Goal: Information Seeking & Learning: Learn about a topic

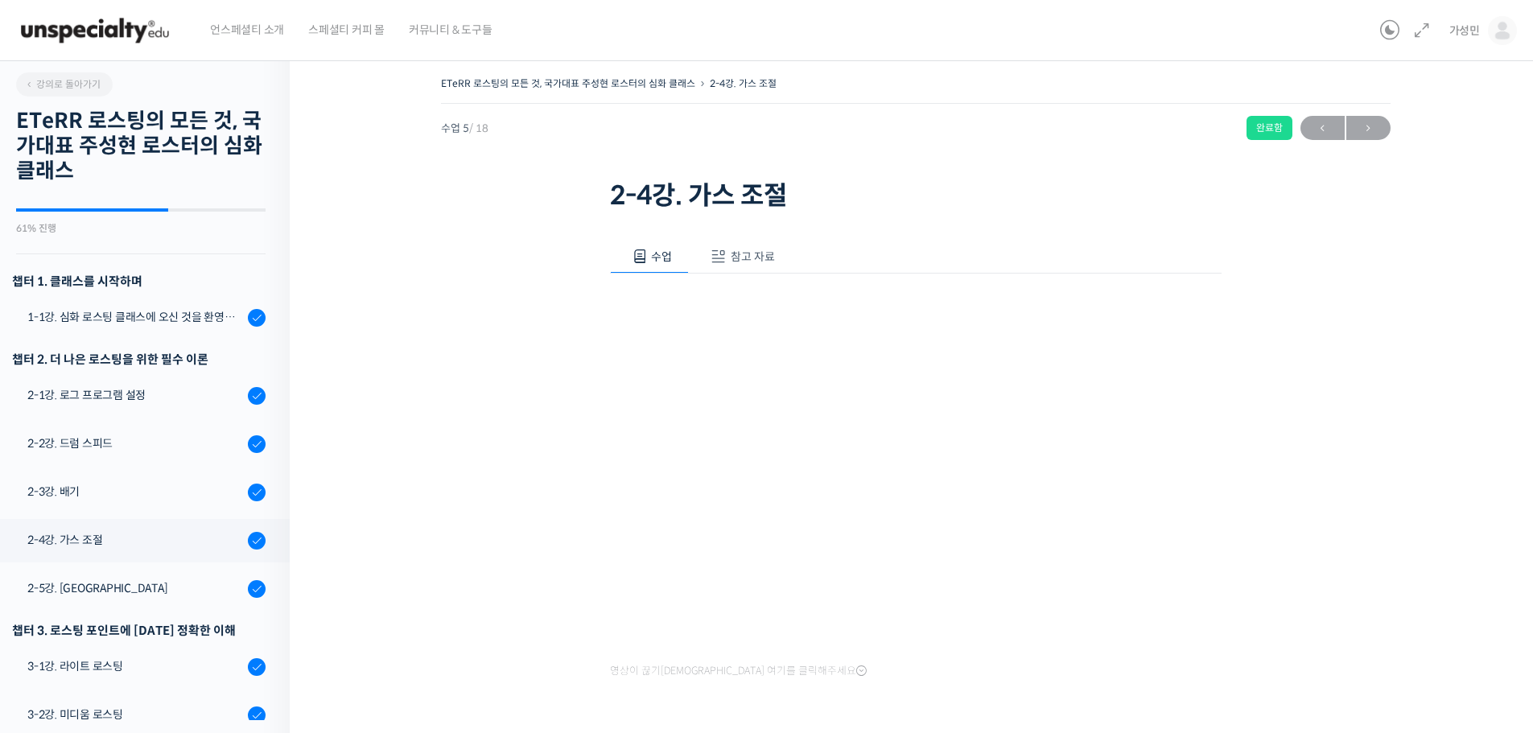
scroll to position [458, 0]
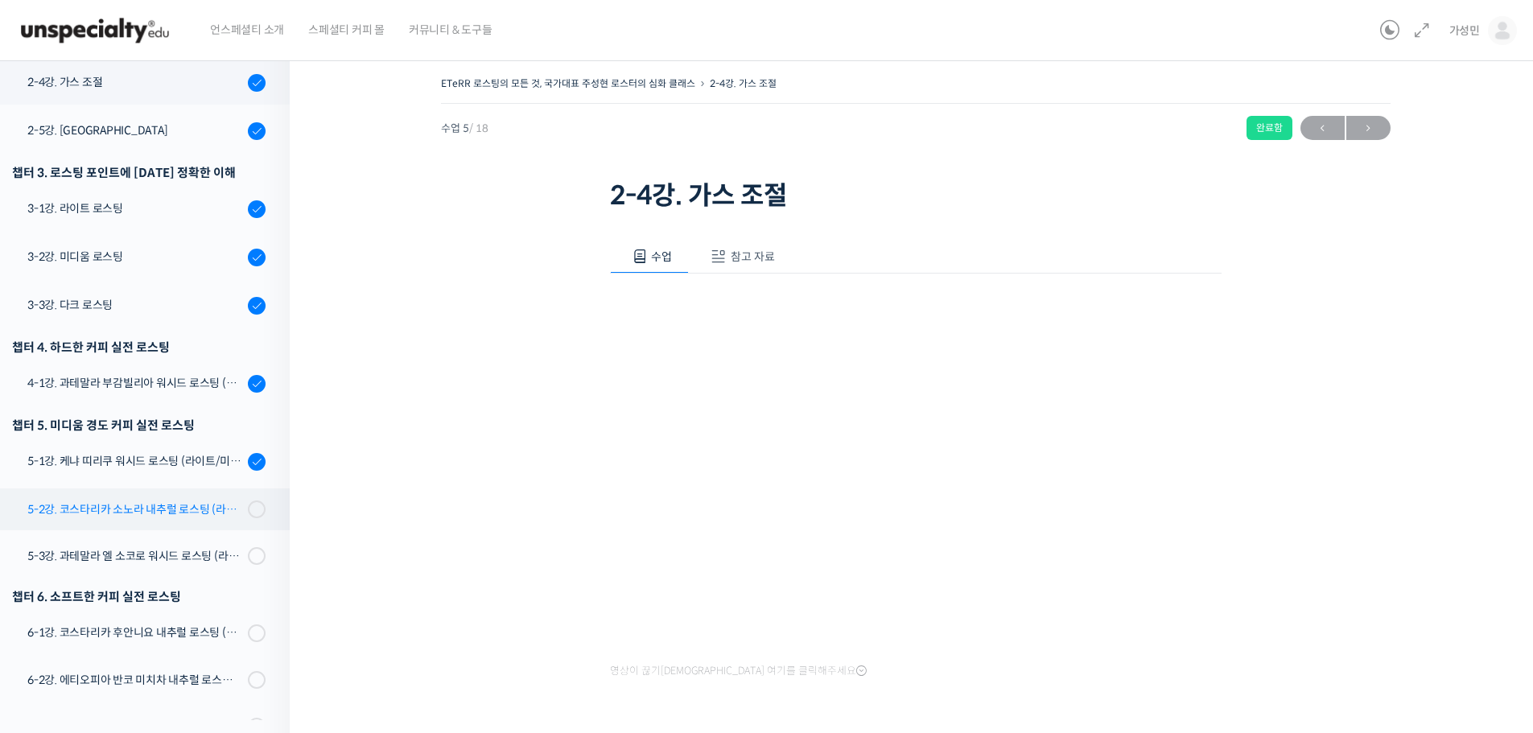
click at [188, 509] on div "5-2강. 코스타리카 소노라 내추럴 로스팅 (라이트/미디움/다크)" at bounding box center [135, 510] width 216 height 18
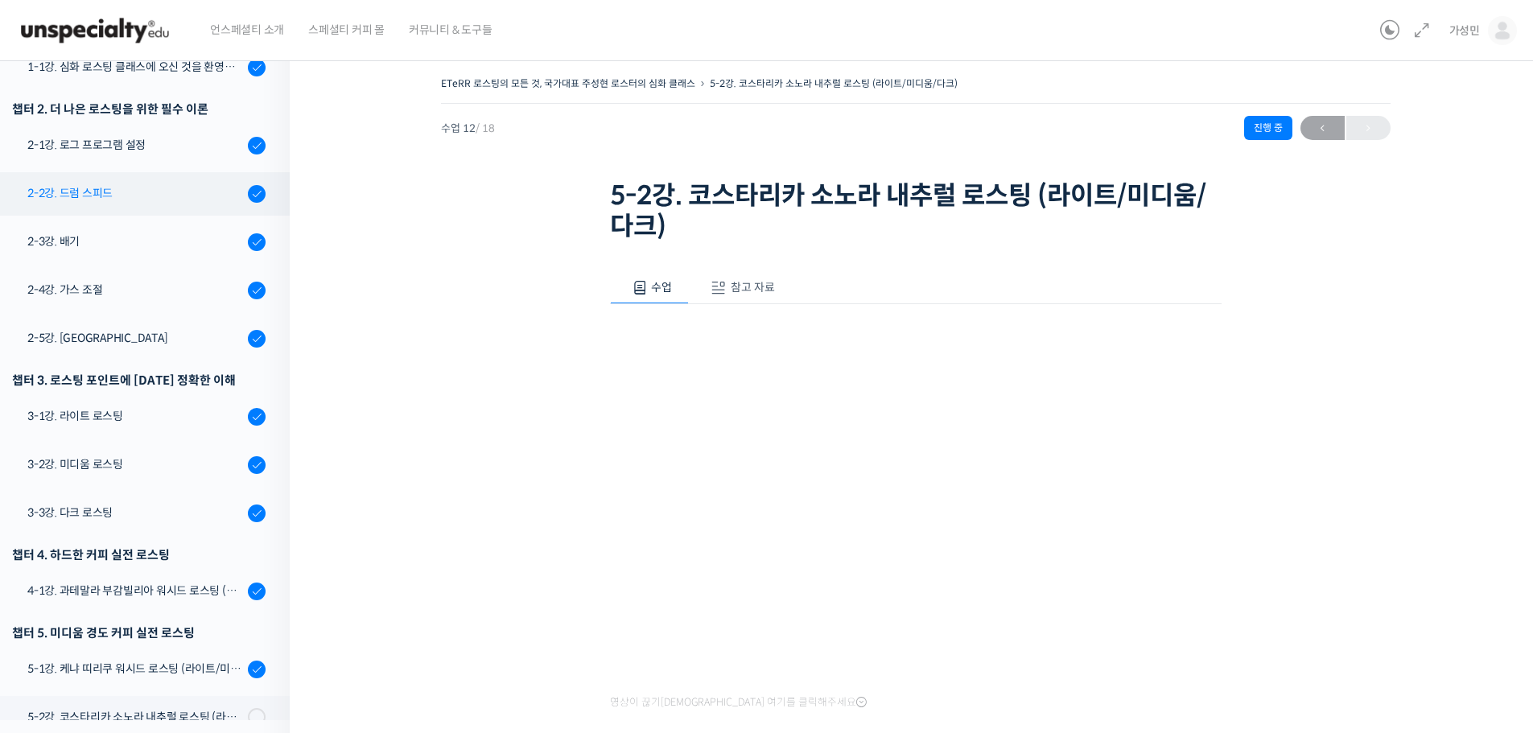
scroll to position [164, 0]
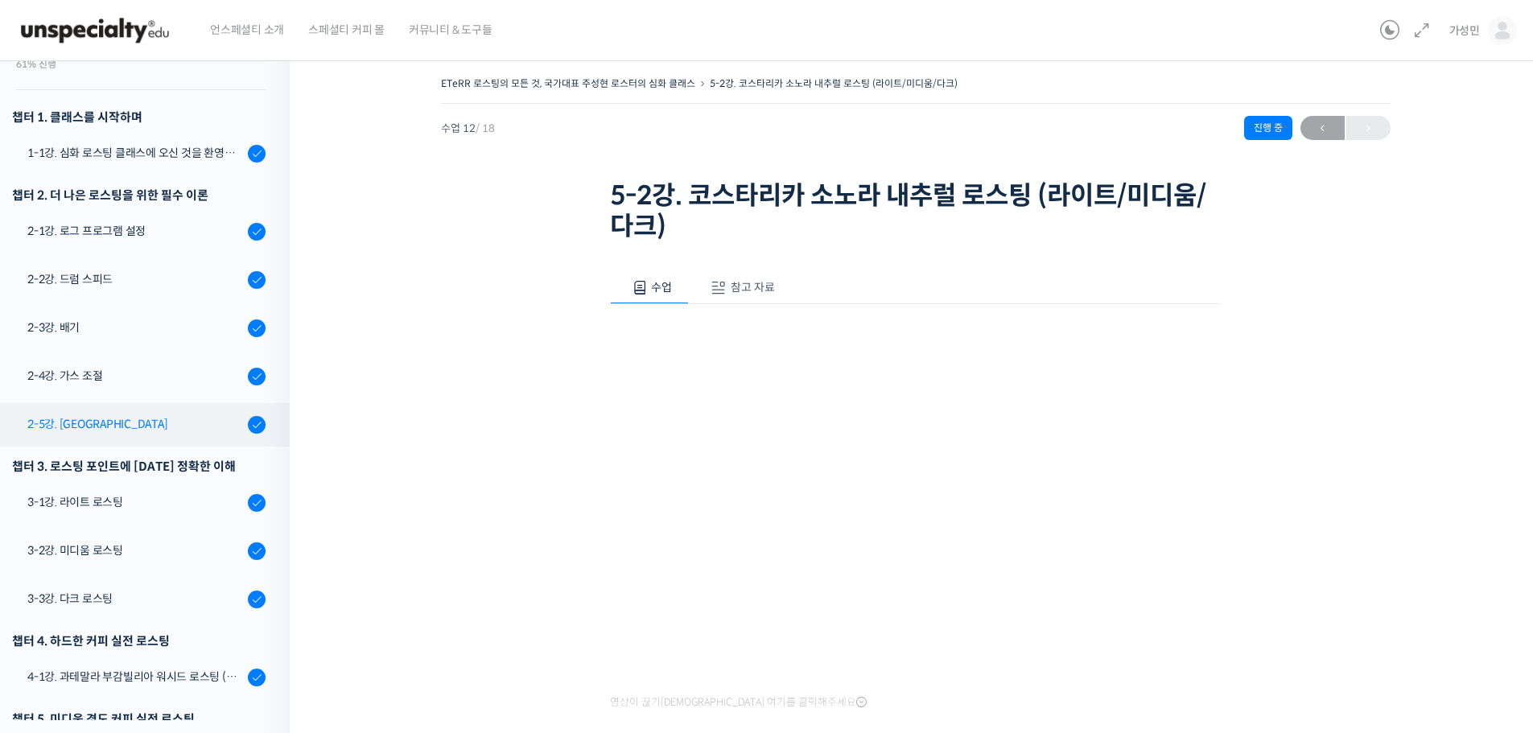
click at [93, 406] on link "2-5강. [GEOGRAPHIC_DATA]" at bounding box center [141, 424] width 298 height 43
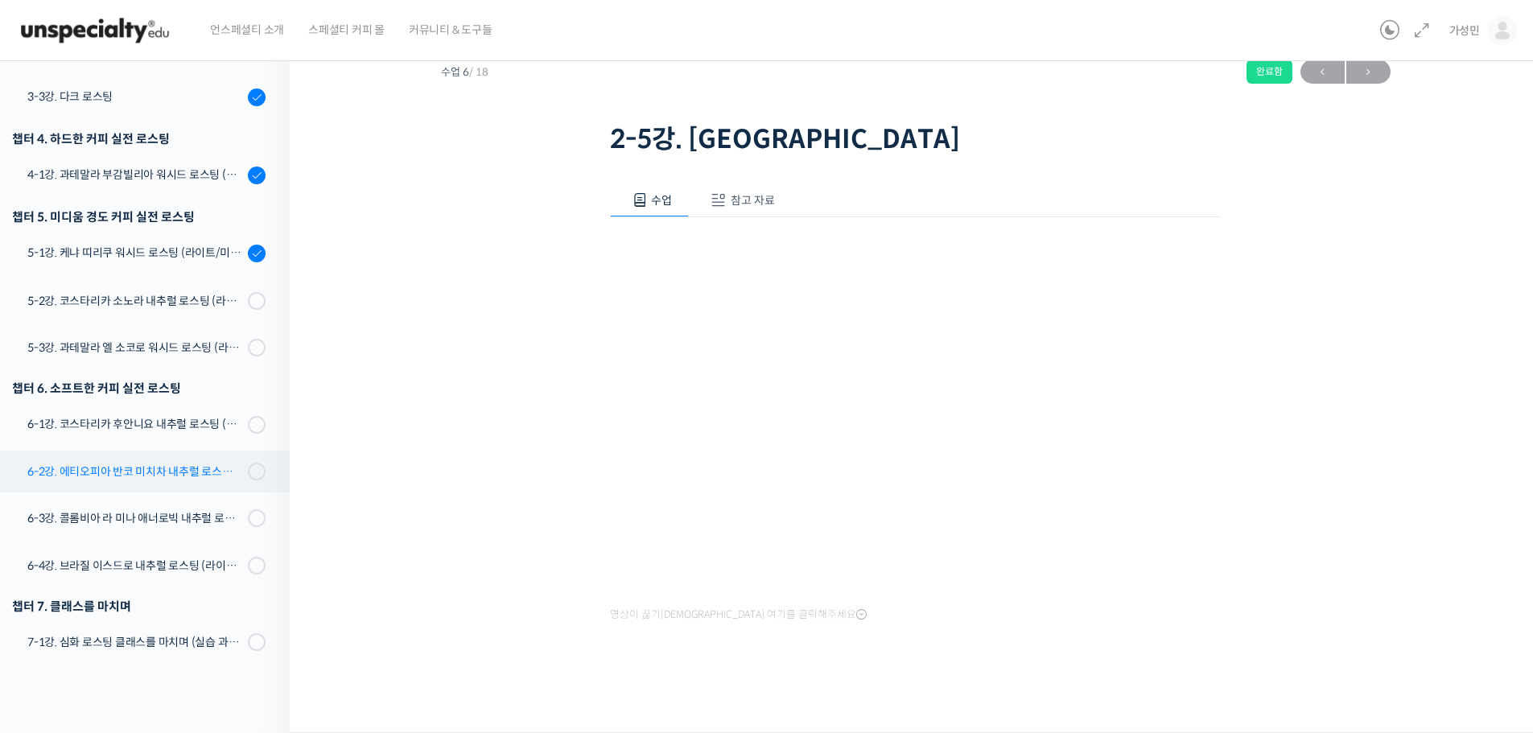
scroll to position [622, 0]
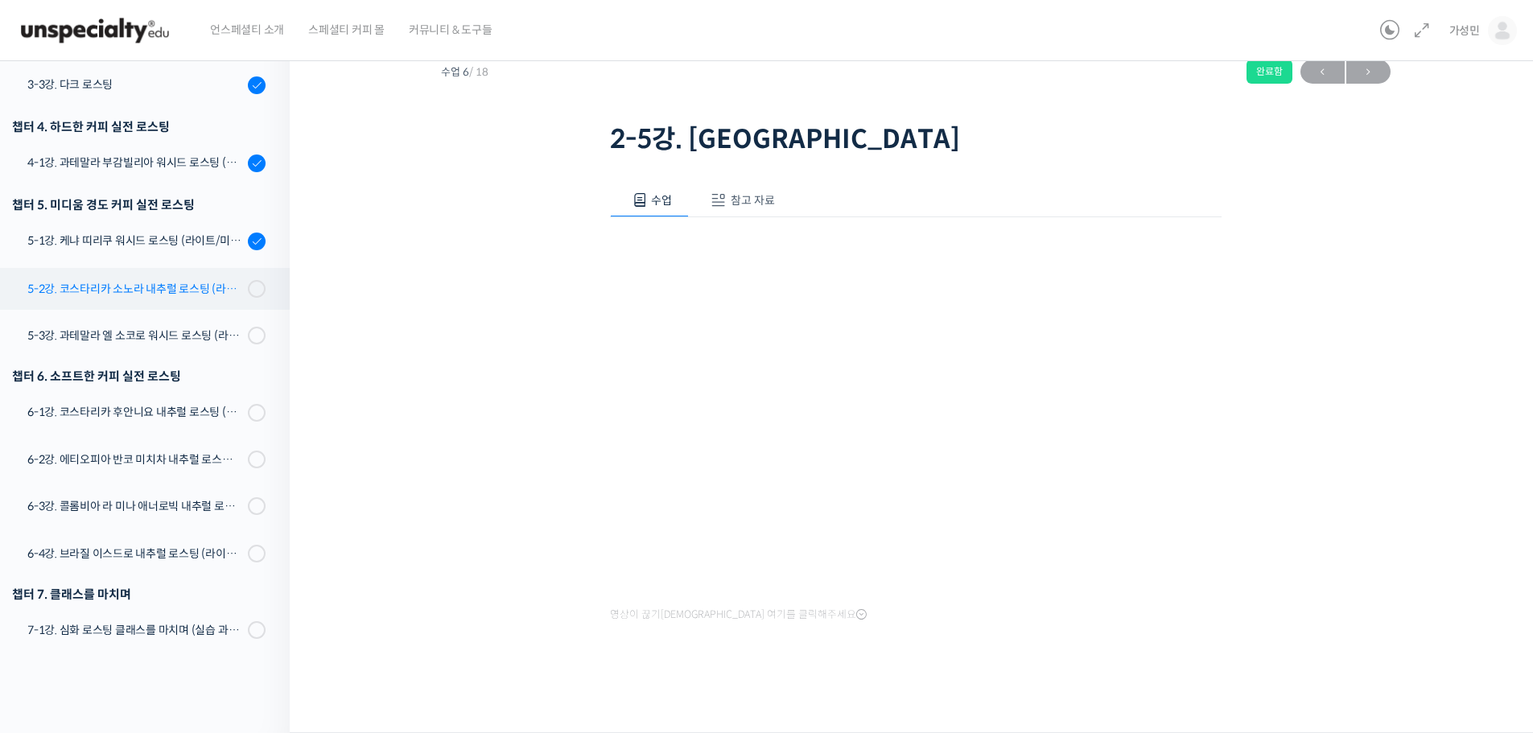
click at [206, 299] on link "5-2강. 코스타리카 소노라 내추럴 로스팅 (라이트/미디움/다크)" at bounding box center [141, 289] width 298 height 42
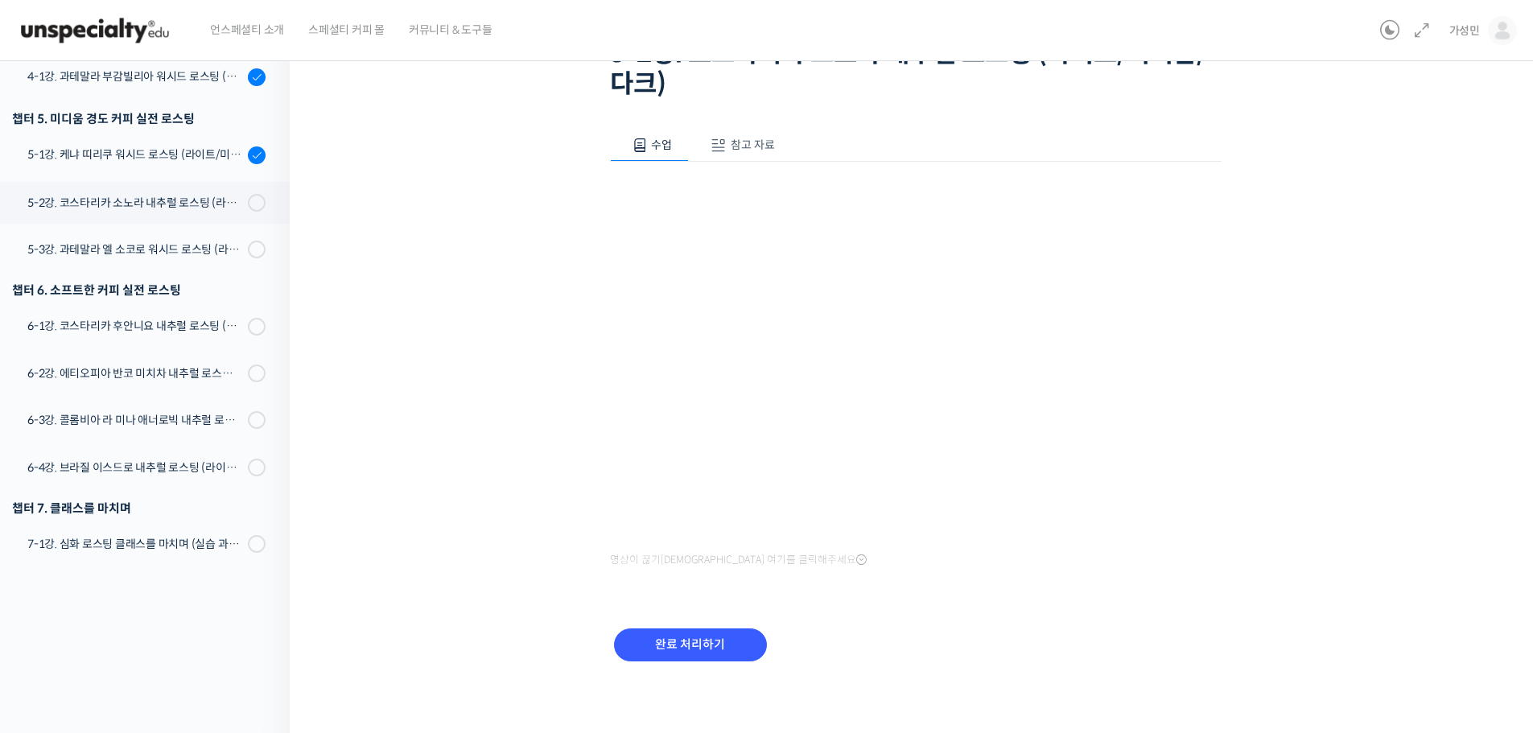
scroll to position [146, 0]
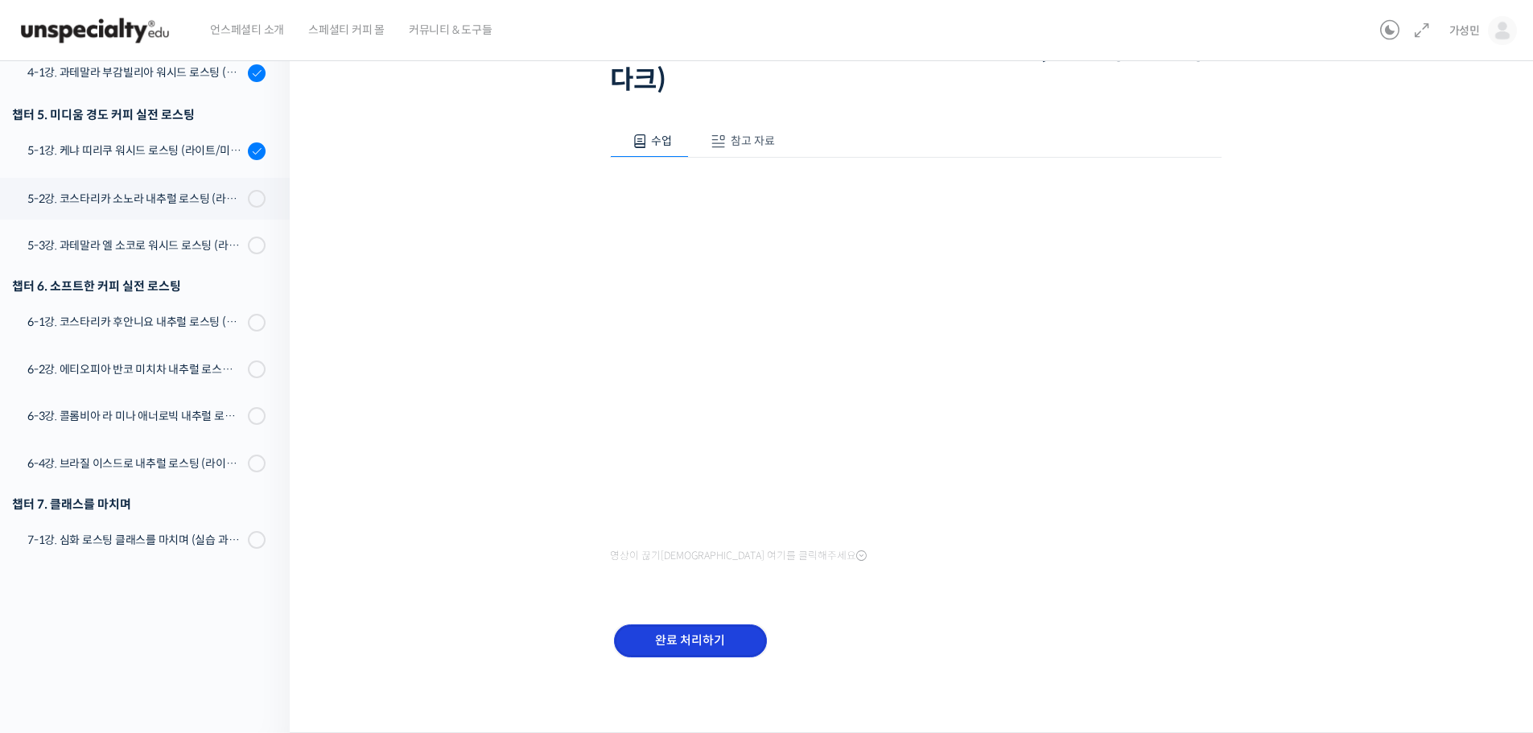
click at [705, 638] on input "완료 처리하기" at bounding box center [690, 641] width 153 height 33
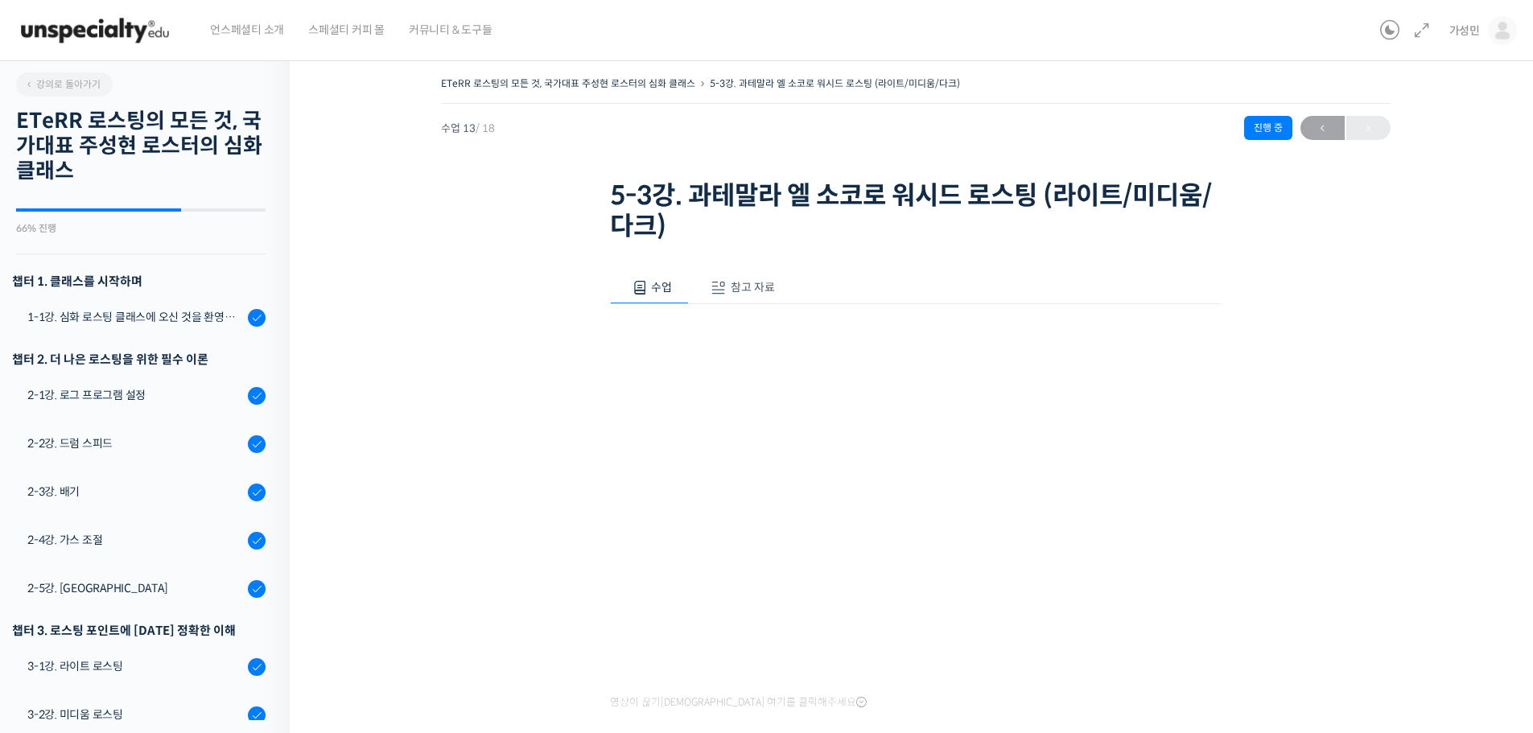
scroll to position [624, 0]
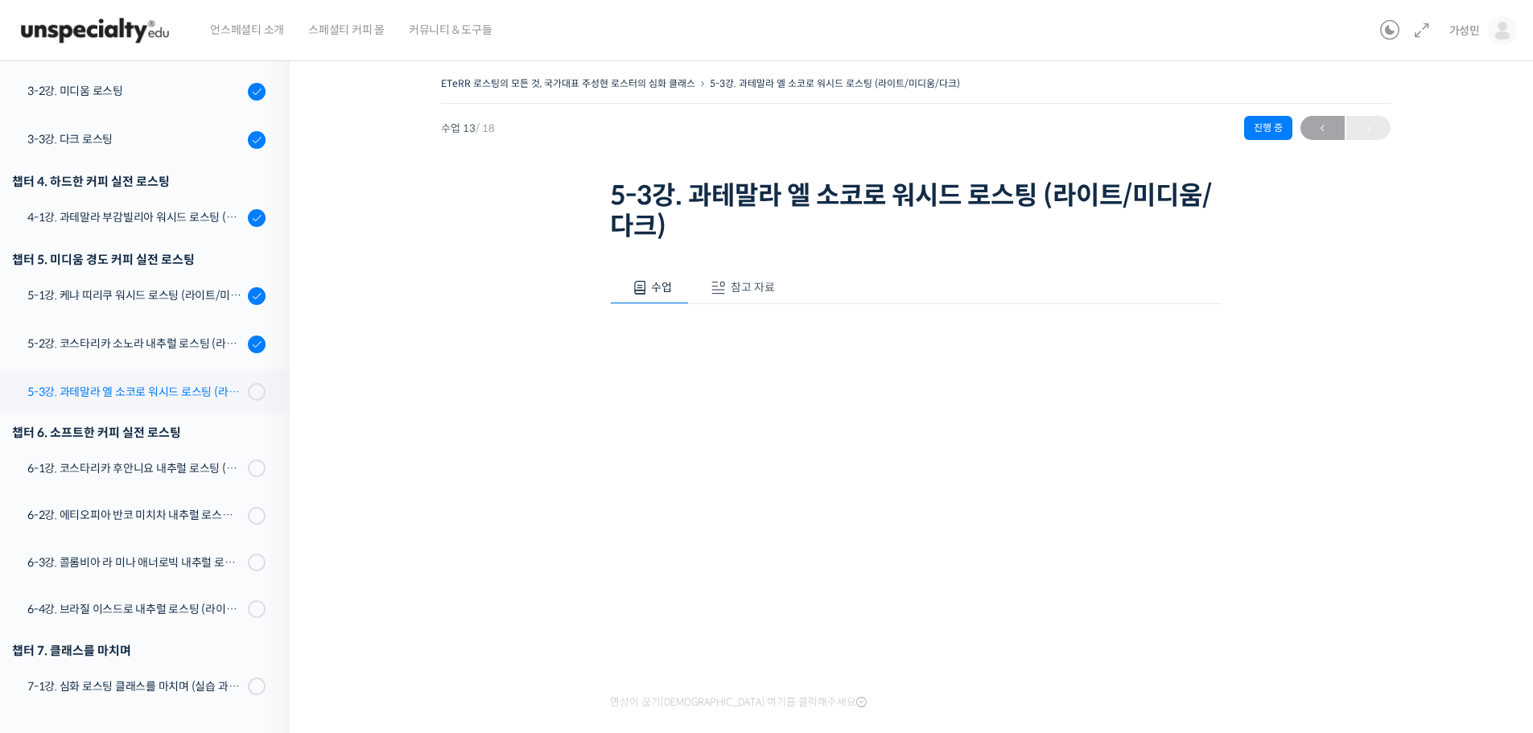
click at [174, 382] on link "5-3강. 과테말라 엘 소코로 워시드 로스팅 (라이트/미디움/다크)" at bounding box center [141, 392] width 298 height 42
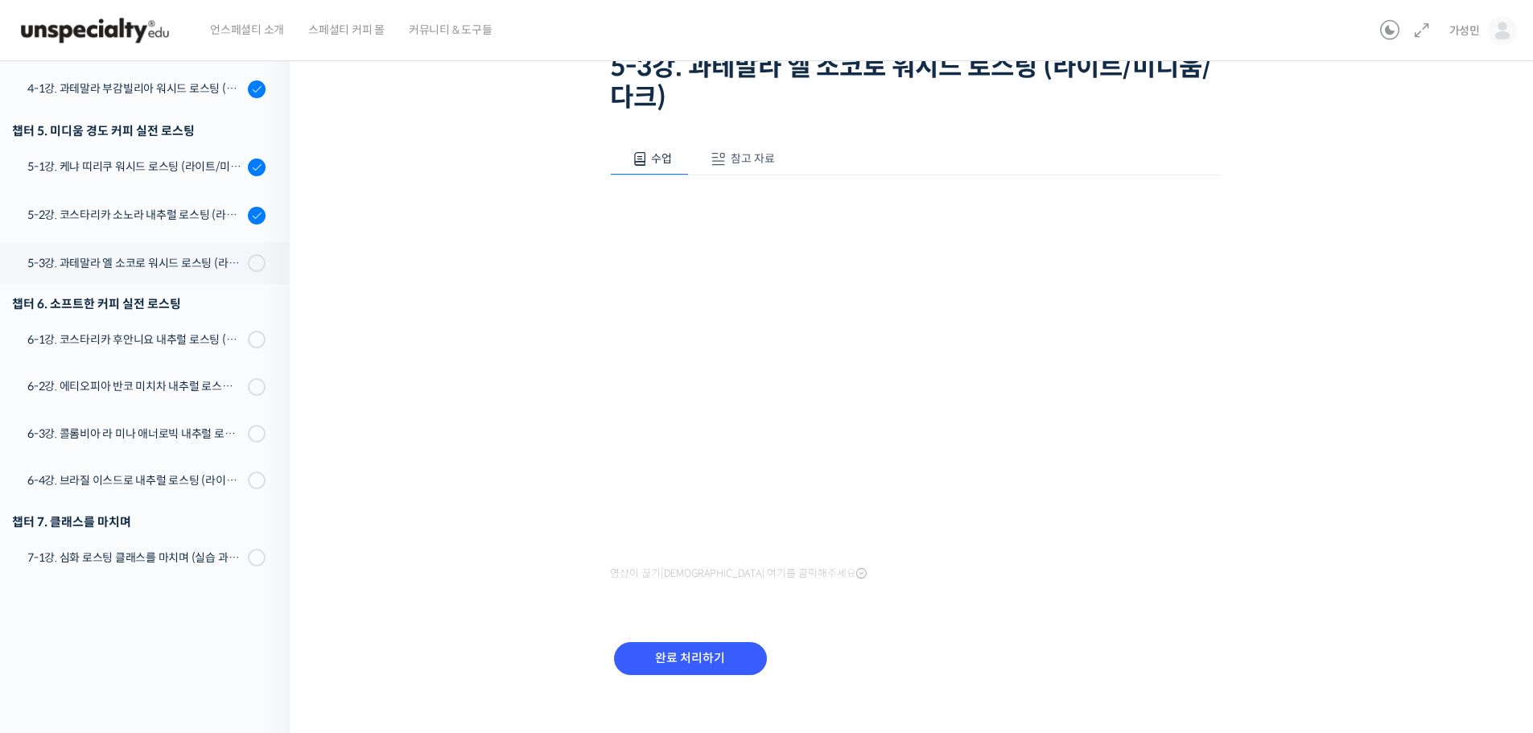
scroll to position [146, 0]
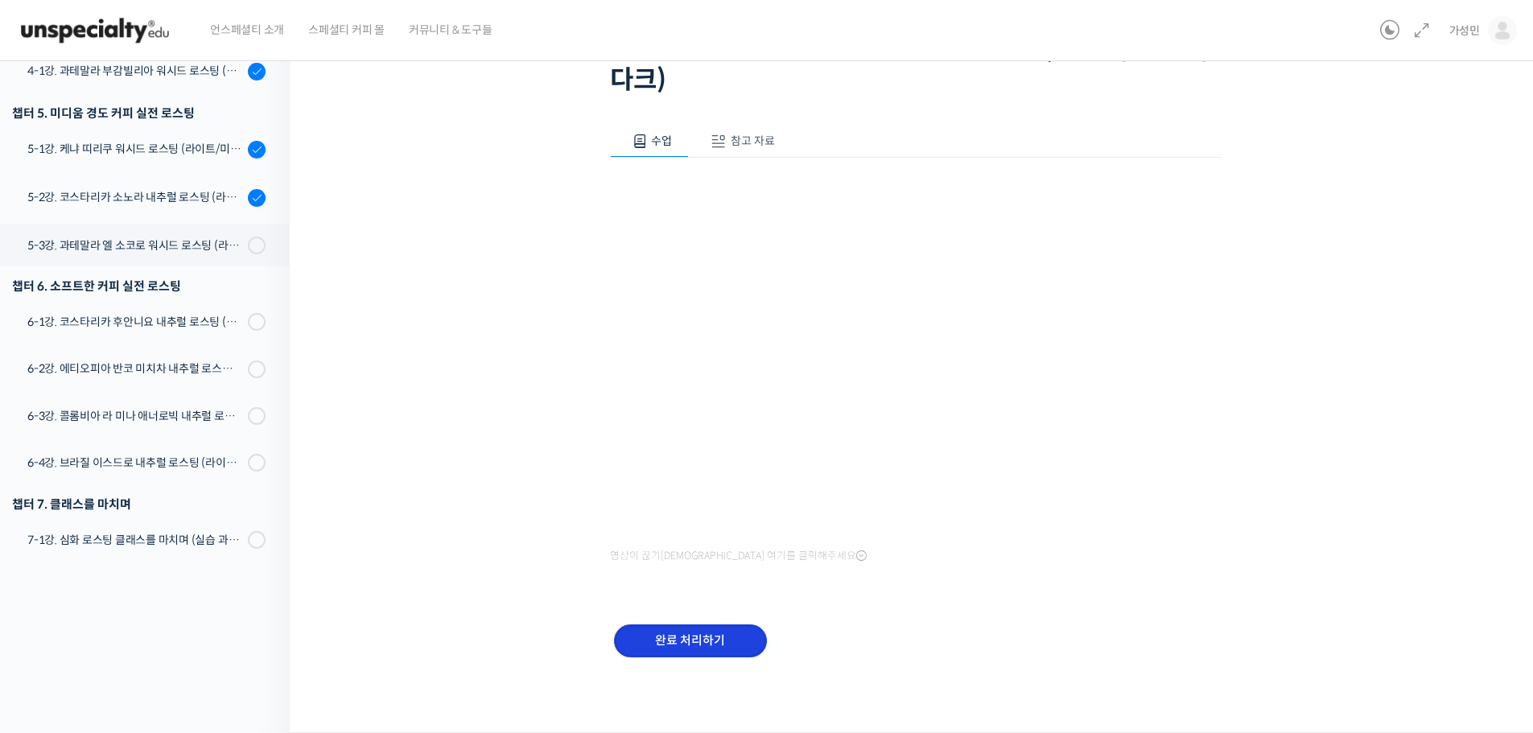
click at [692, 643] on input "완료 처리하기" at bounding box center [690, 641] width 153 height 33
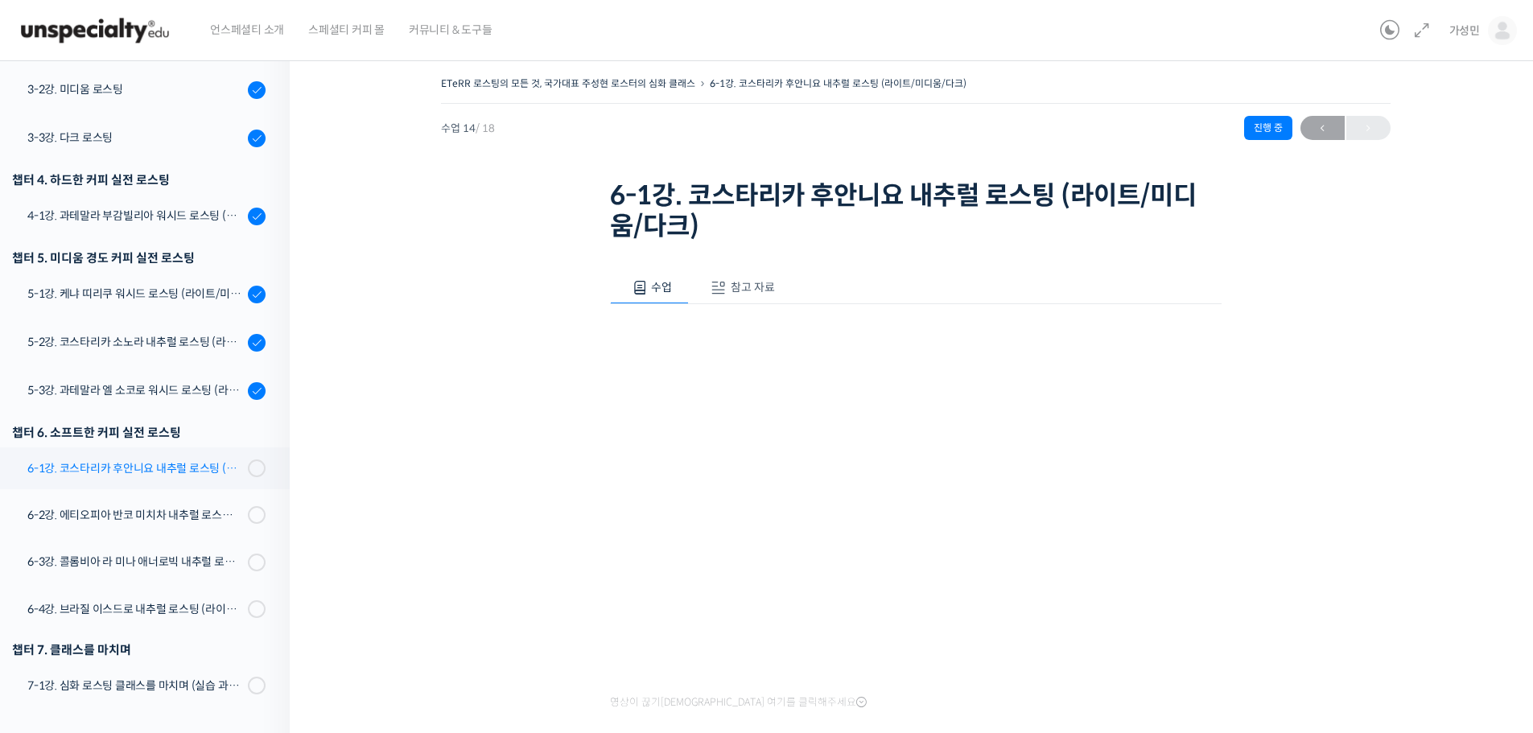
click at [163, 460] on div "6-1강. 코스타리카 후안니요 내추럴 로스팅 (라이트/미디움/다크)" at bounding box center [135, 469] width 216 height 18
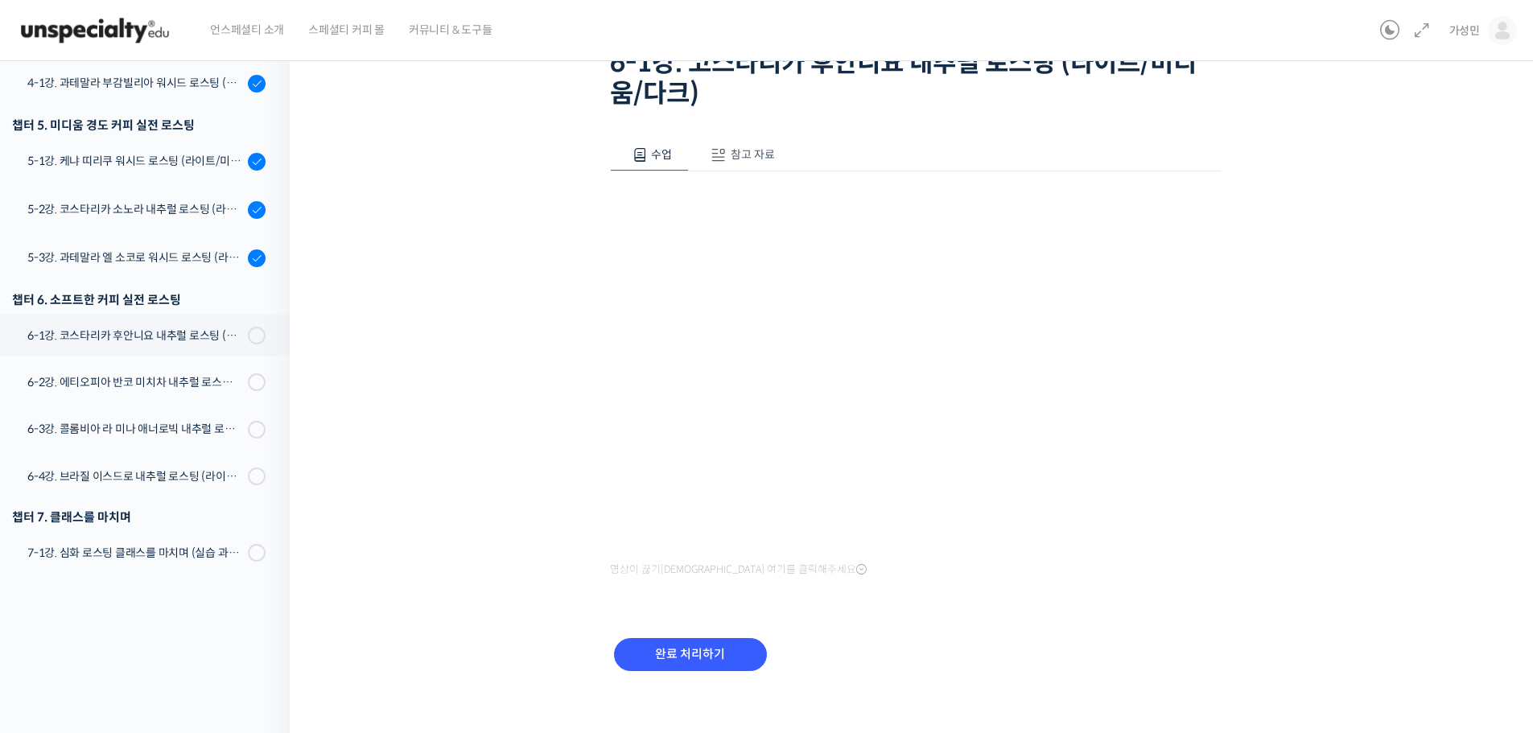
scroll to position [146, 0]
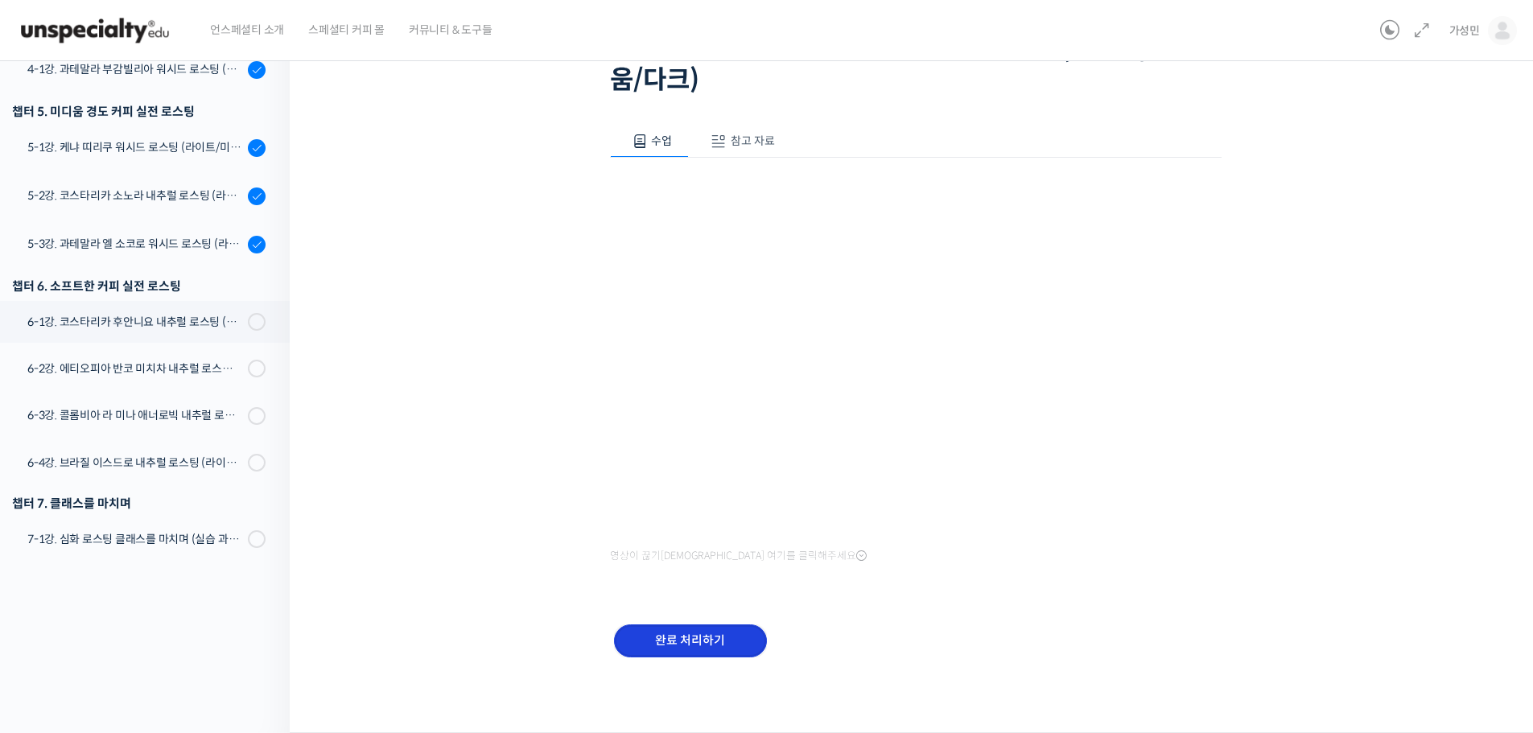
click at [724, 630] on input "완료 처리하기" at bounding box center [690, 641] width 153 height 33
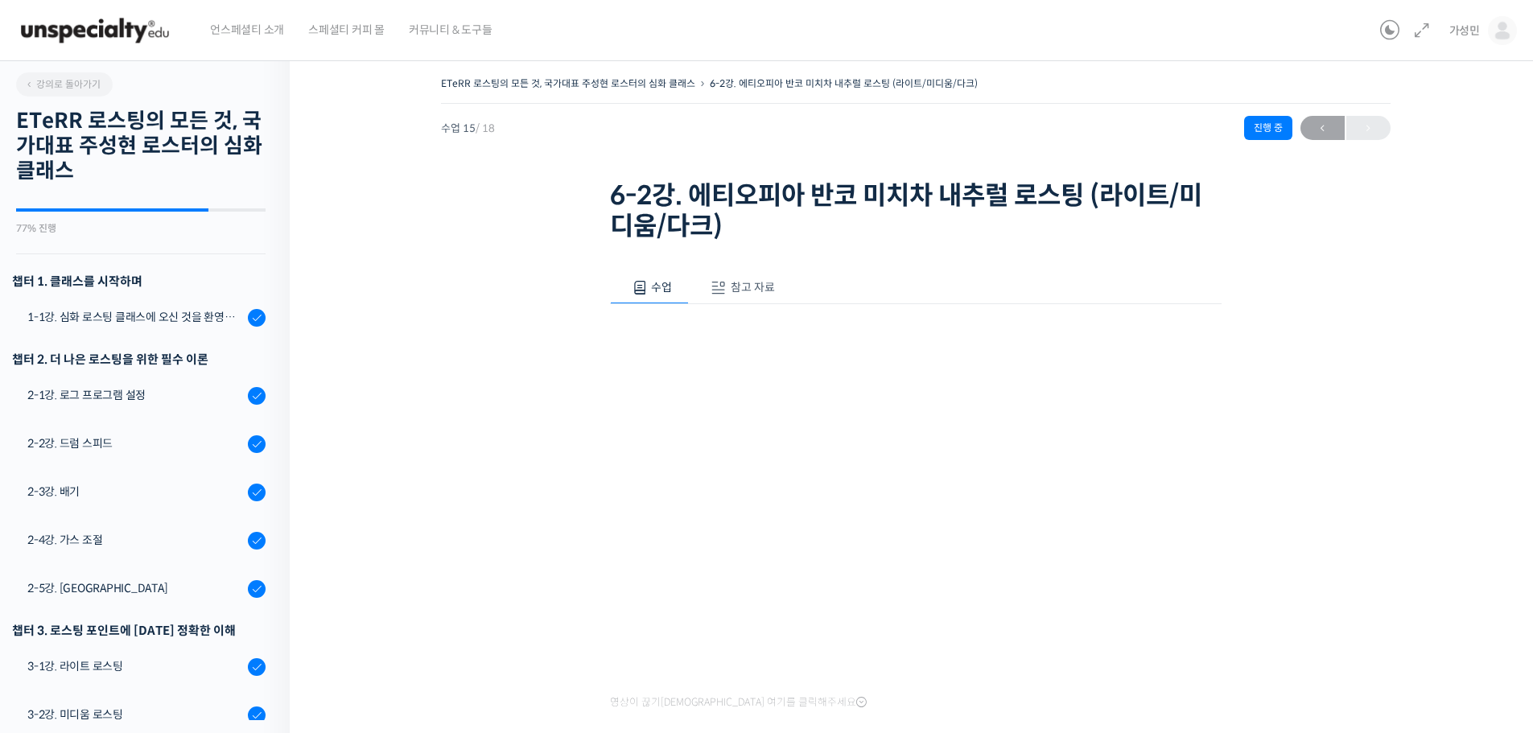
scroll to position [626, 0]
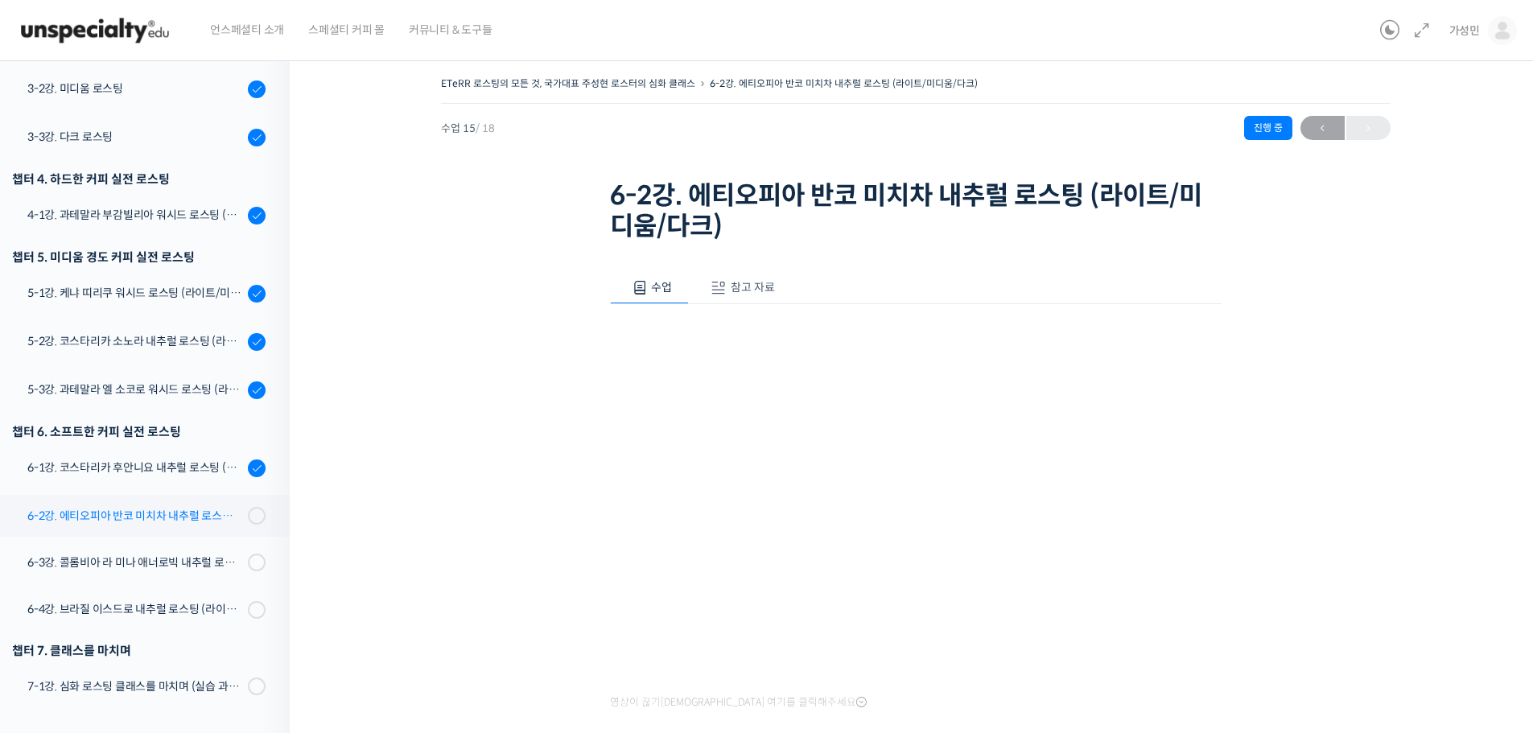
click at [203, 520] on div "6-2강. 에티오피아 반코 미치차 내추럴 로스팅 (라이트/미디움/다크)" at bounding box center [135, 516] width 216 height 18
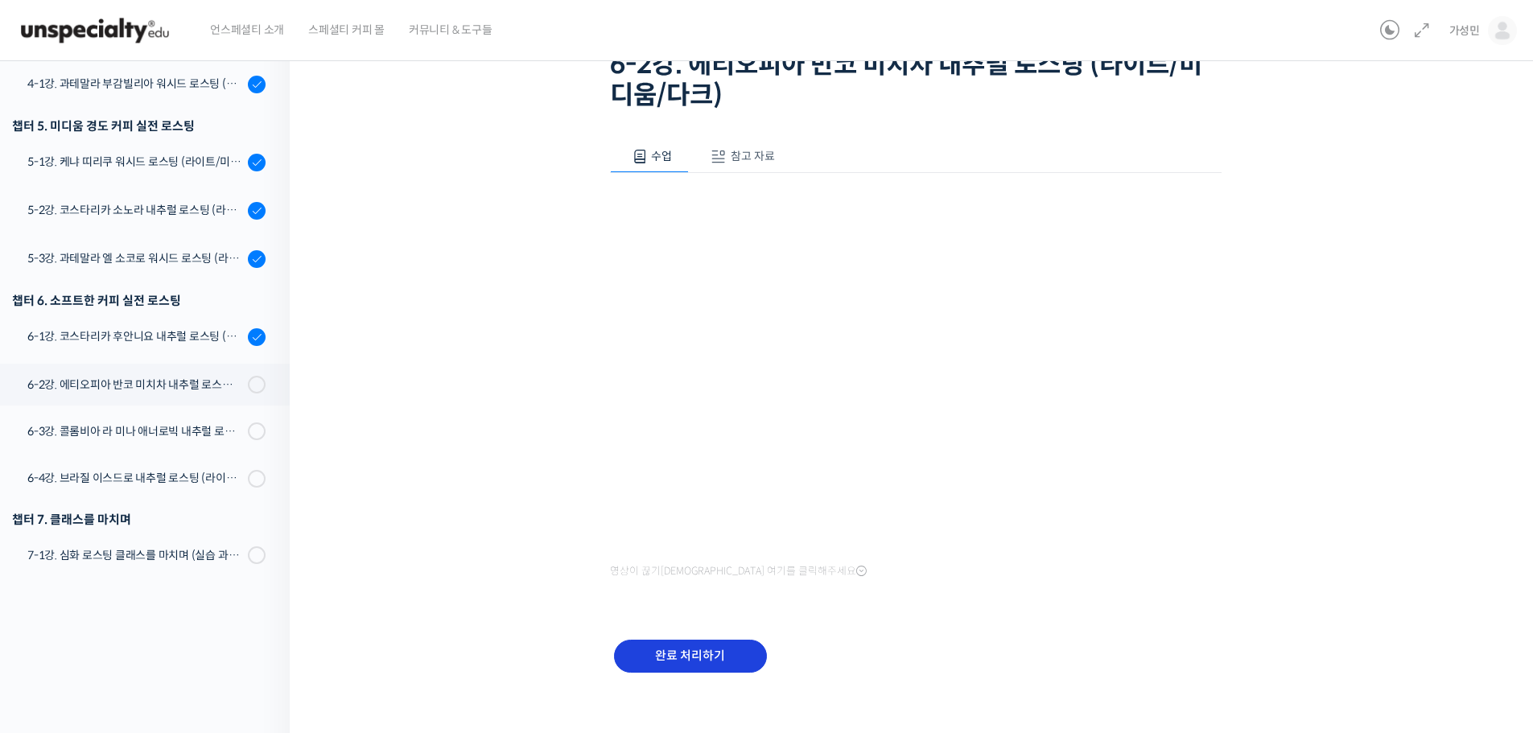
scroll to position [146, 0]
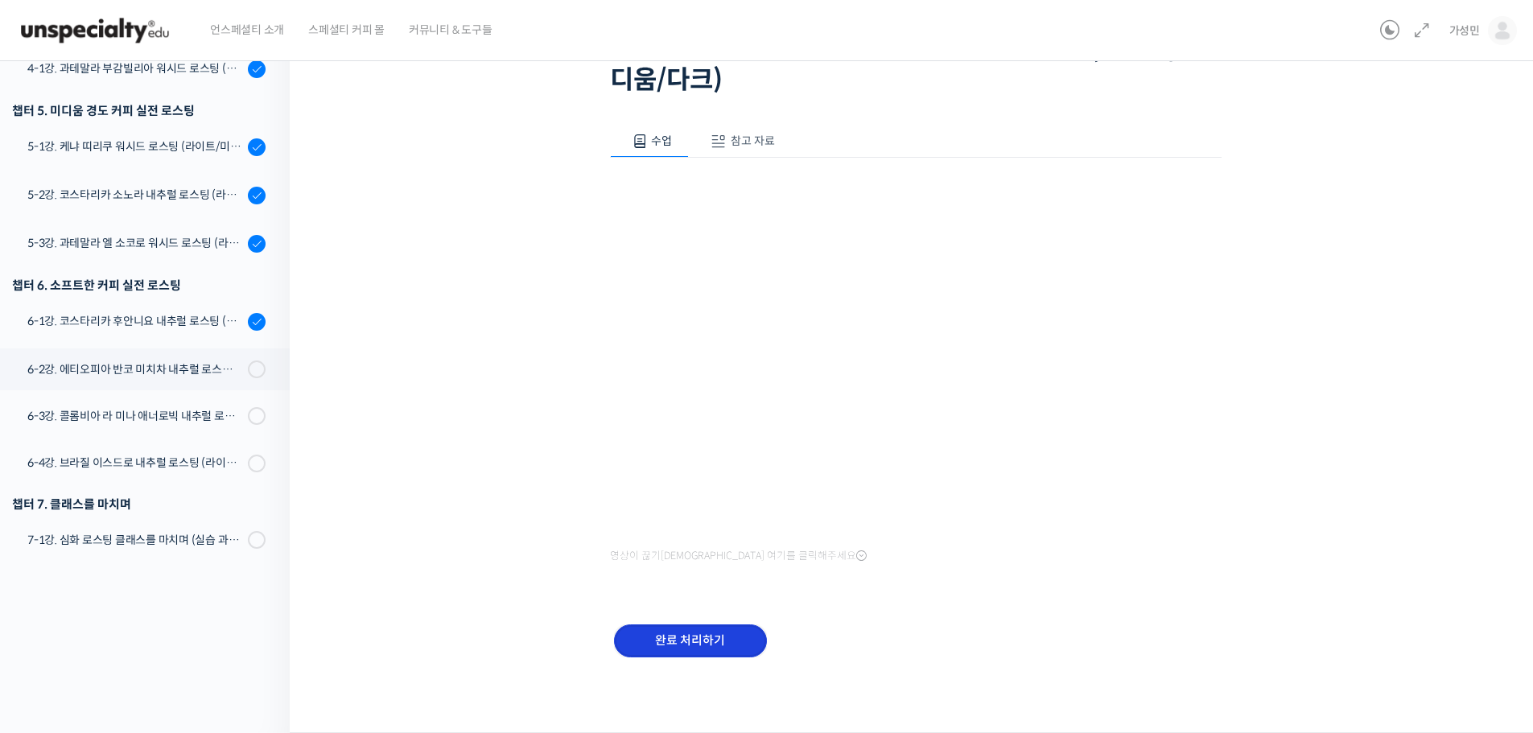
click at [716, 629] on input "완료 처리하기" at bounding box center [690, 641] width 153 height 33
click at [714, 633] on input "완료 처리하기" at bounding box center [690, 641] width 153 height 33
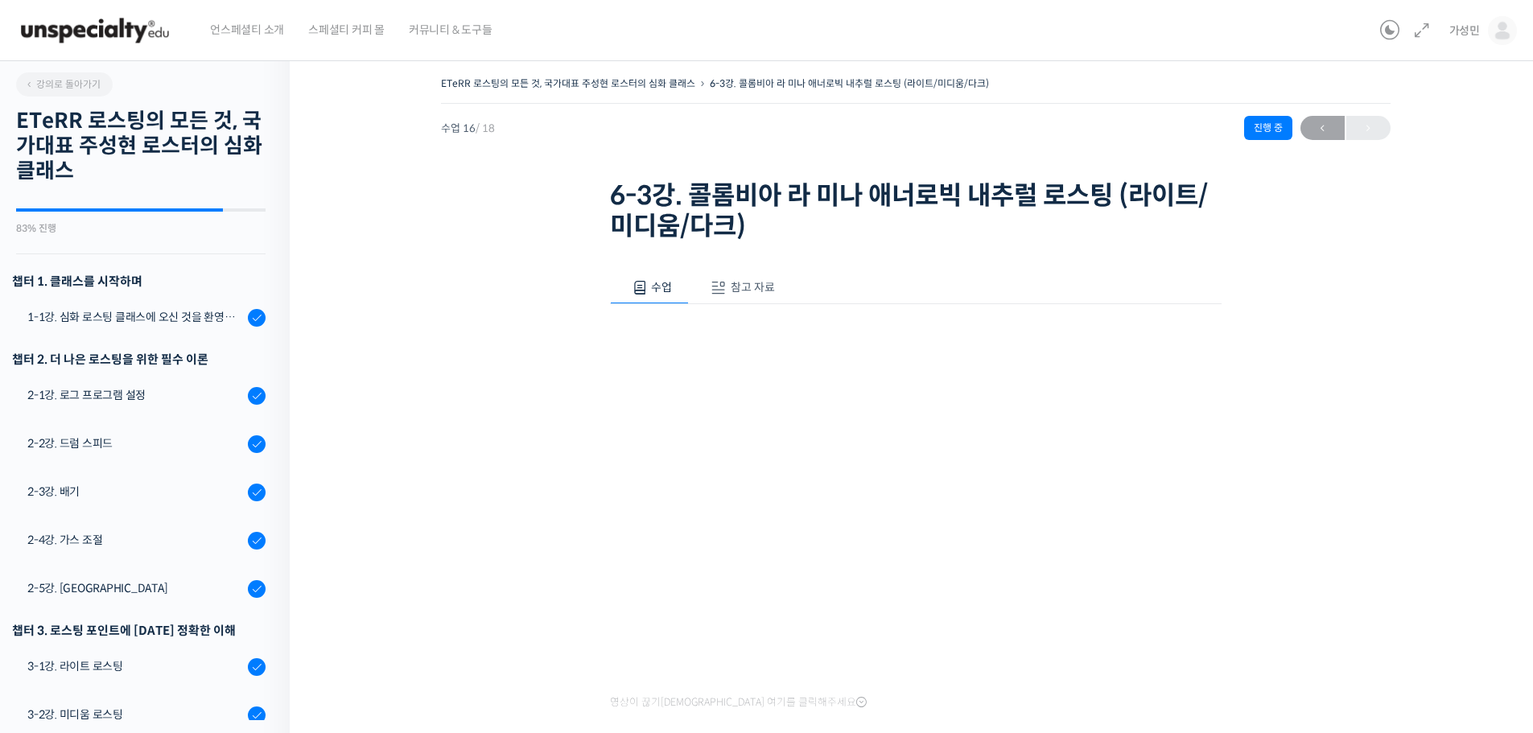
scroll to position [628, 0]
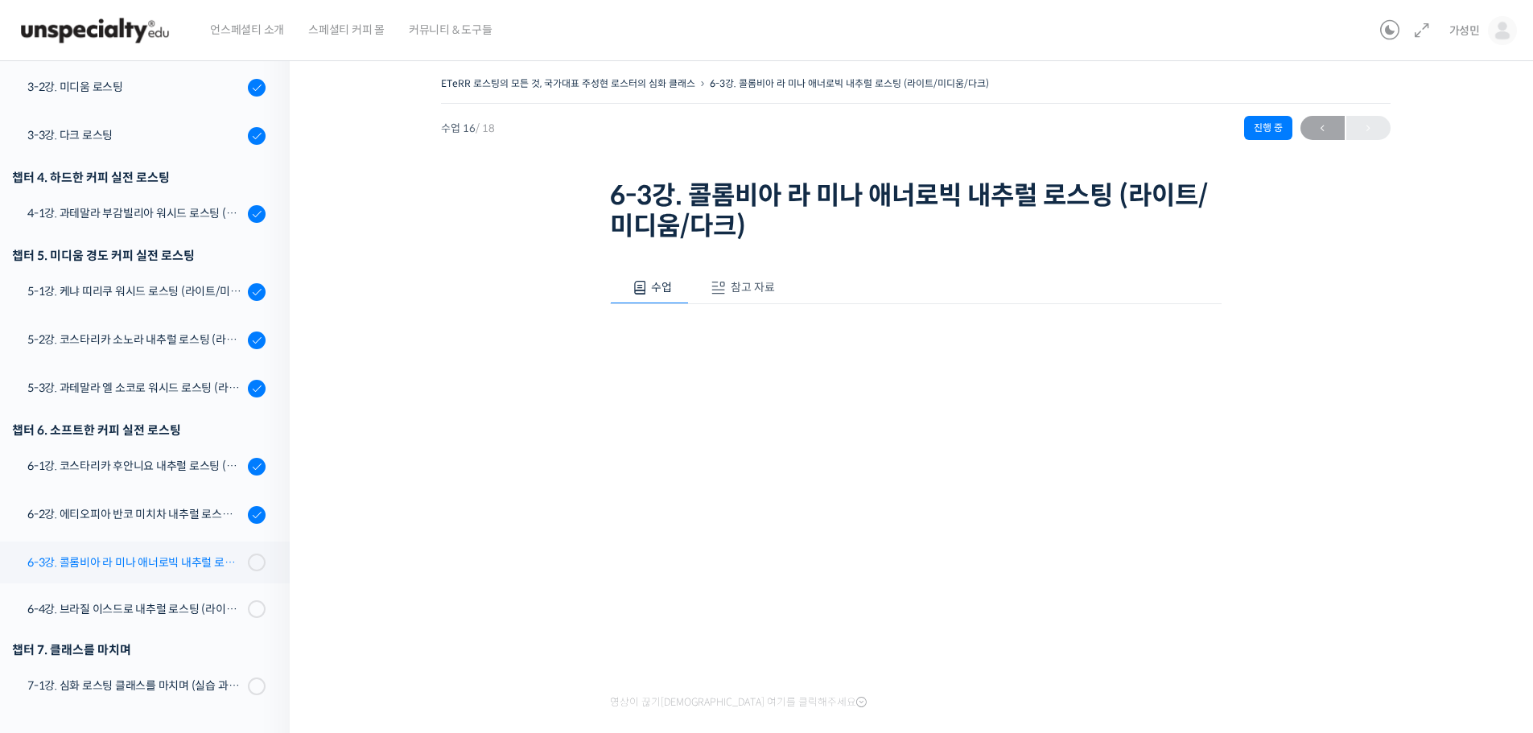
click at [166, 566] on div "6-3강. 콜롬비아 라 미나 애너로빅 내추럴 로스팅 (라이트/미디움/다크)" at bounding box center [135, 563] width 216 height 18
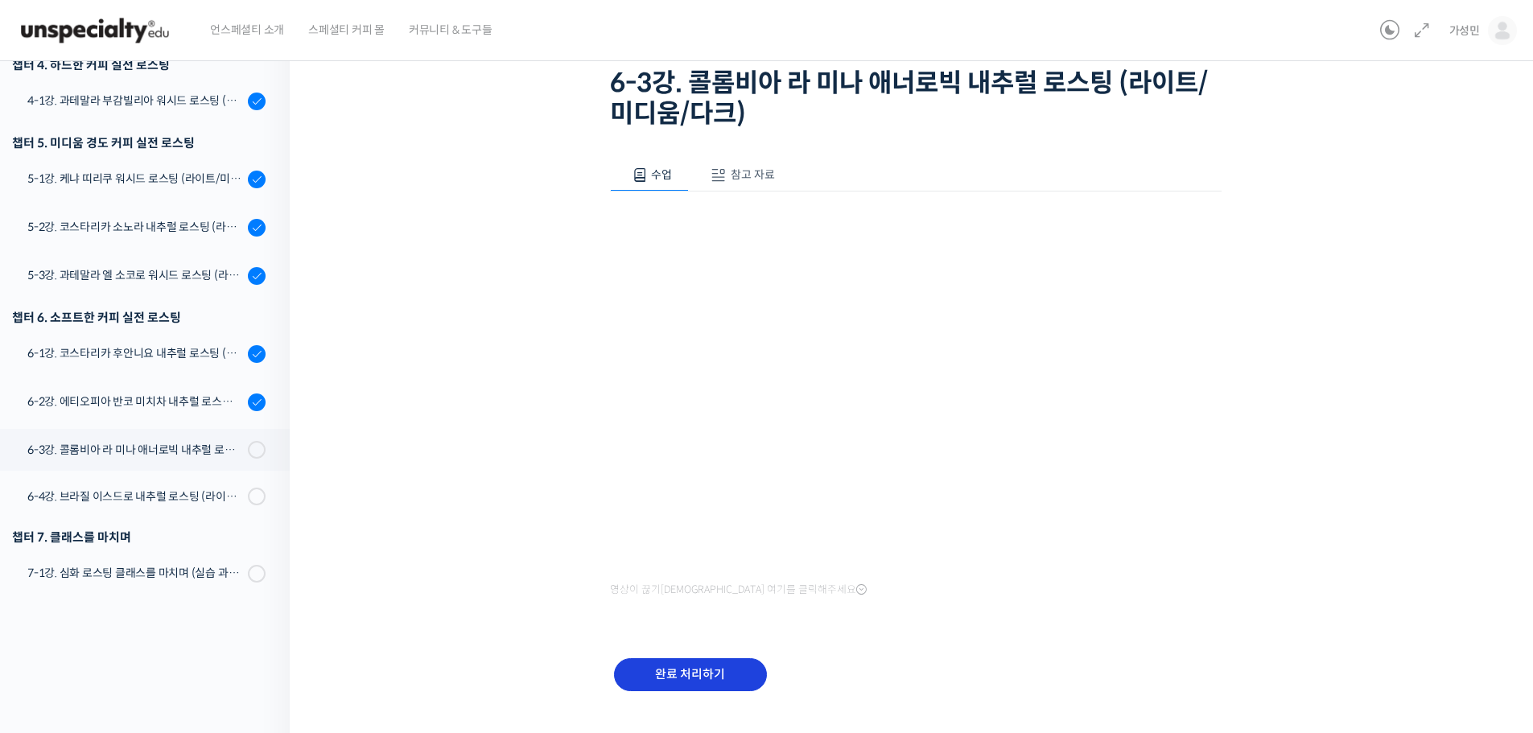
scroll to position [146, 0]
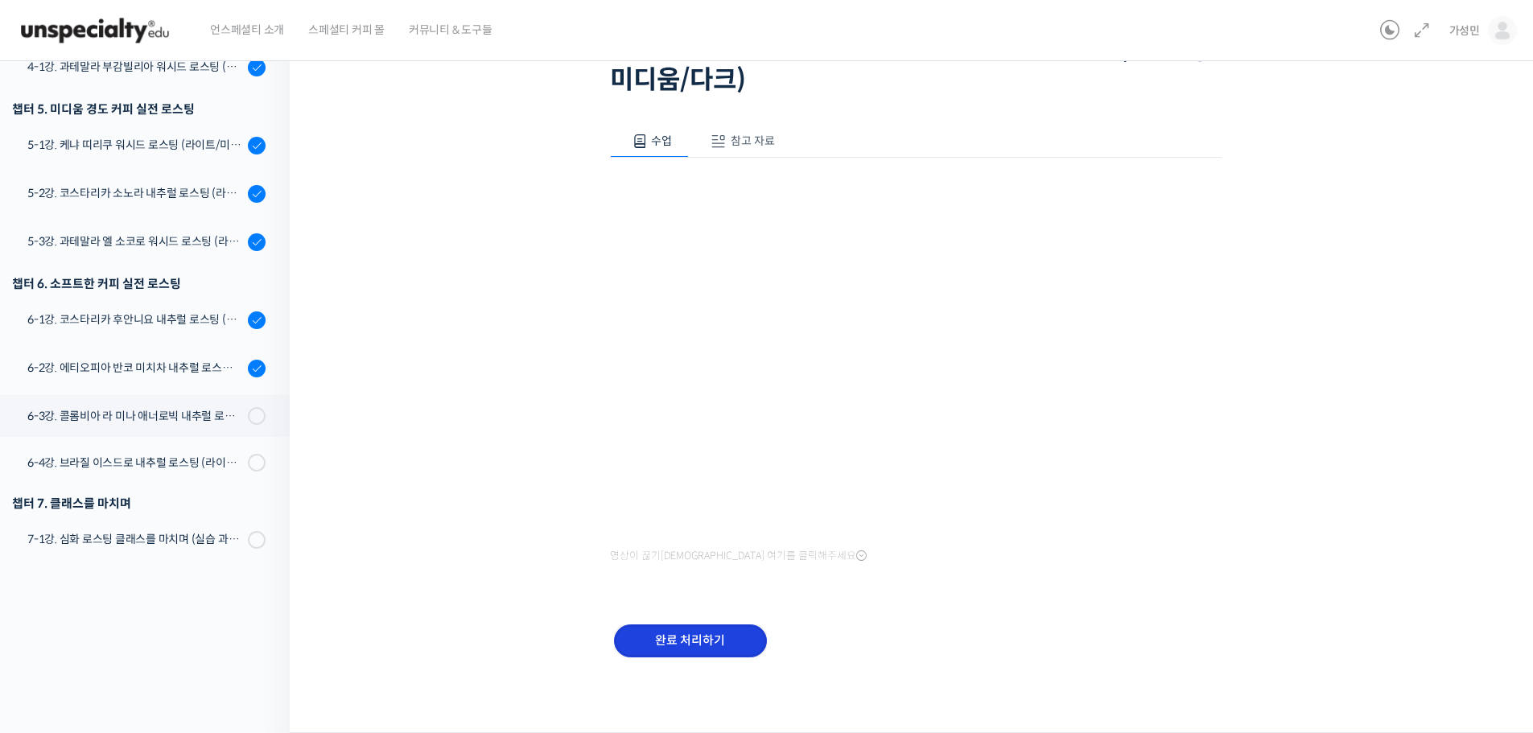
click at [718, 638] on input "완료 처리하기" at bounding box center [690, 641] width 153 height 33
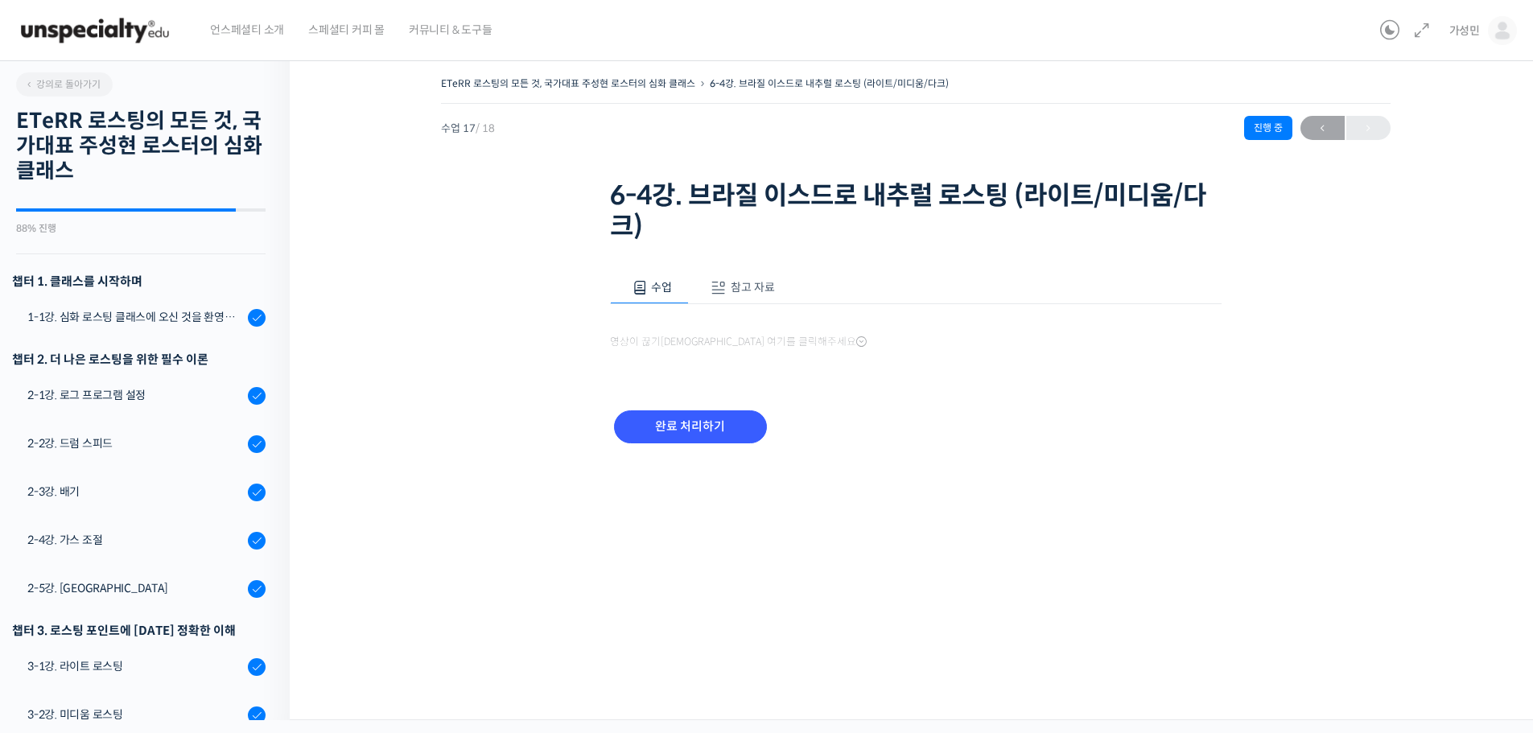
scroll to position [629, 0]
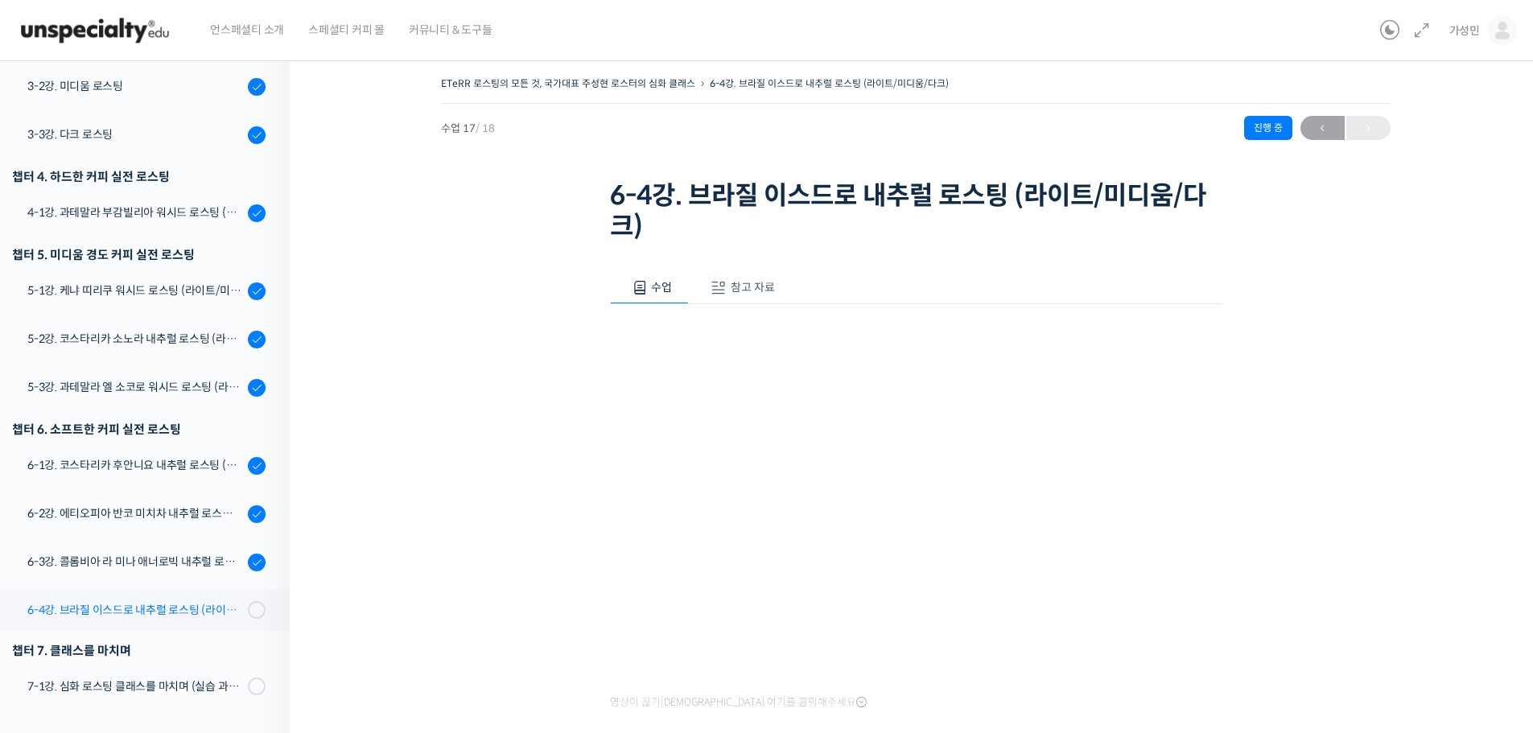
click at [188, 598] on link "6-4강. 브라질 이스드로 내추럴 로스팅 (라이트/미디움/다크)" at bounding box center [141, 610] width 298 height 42
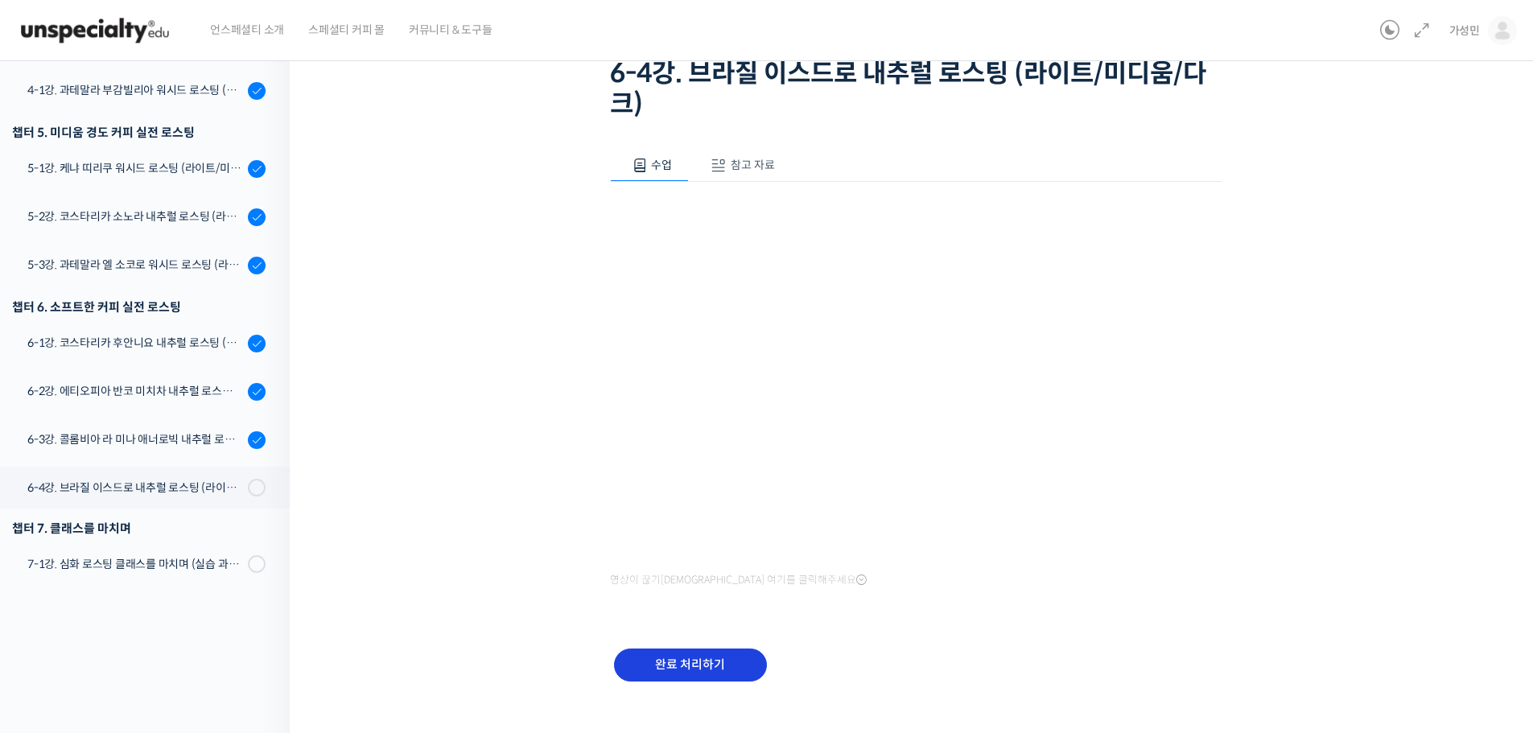
scroll to position [146, 0]
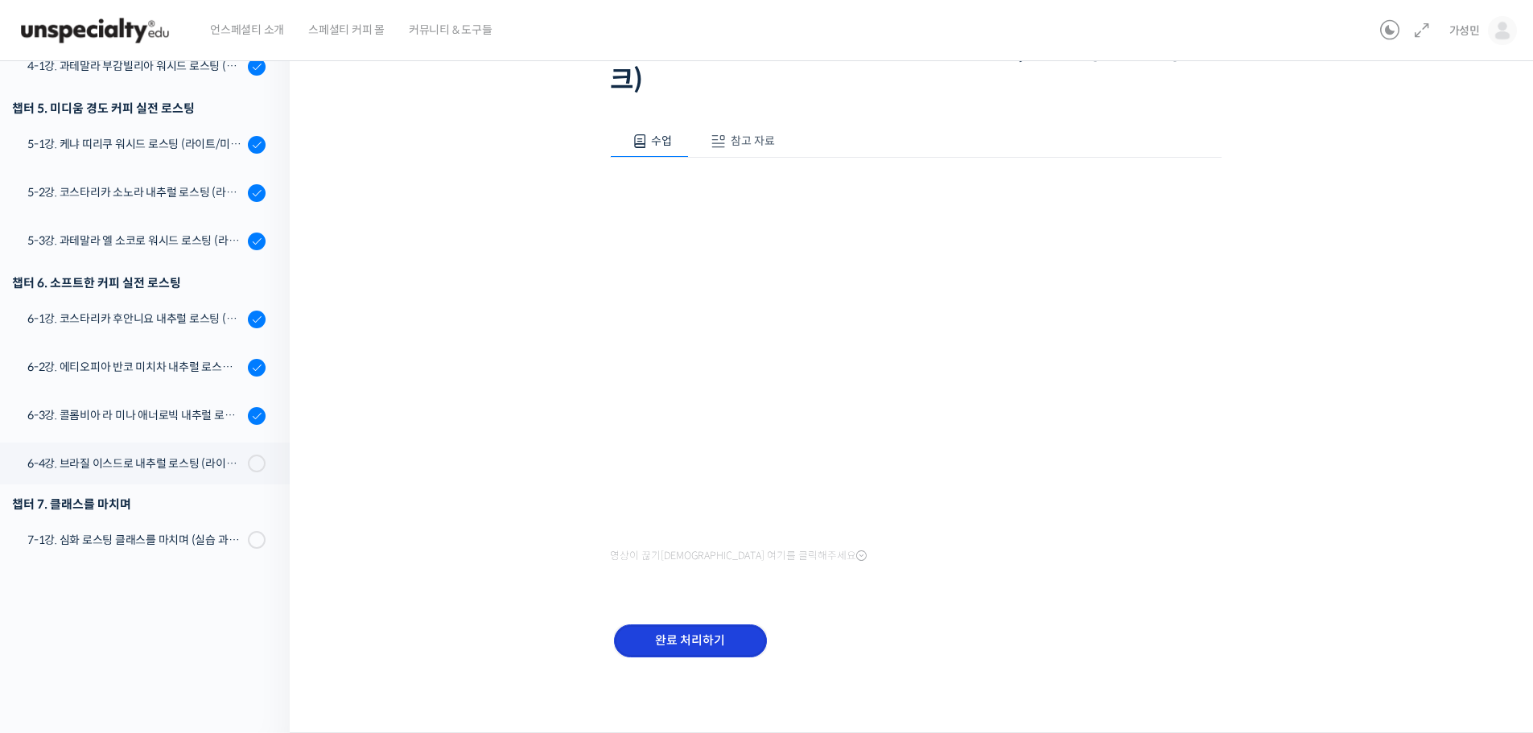
click at [704, 637] on input "완료 처리하기" at bounding box center [690, 641] width 153 height 33
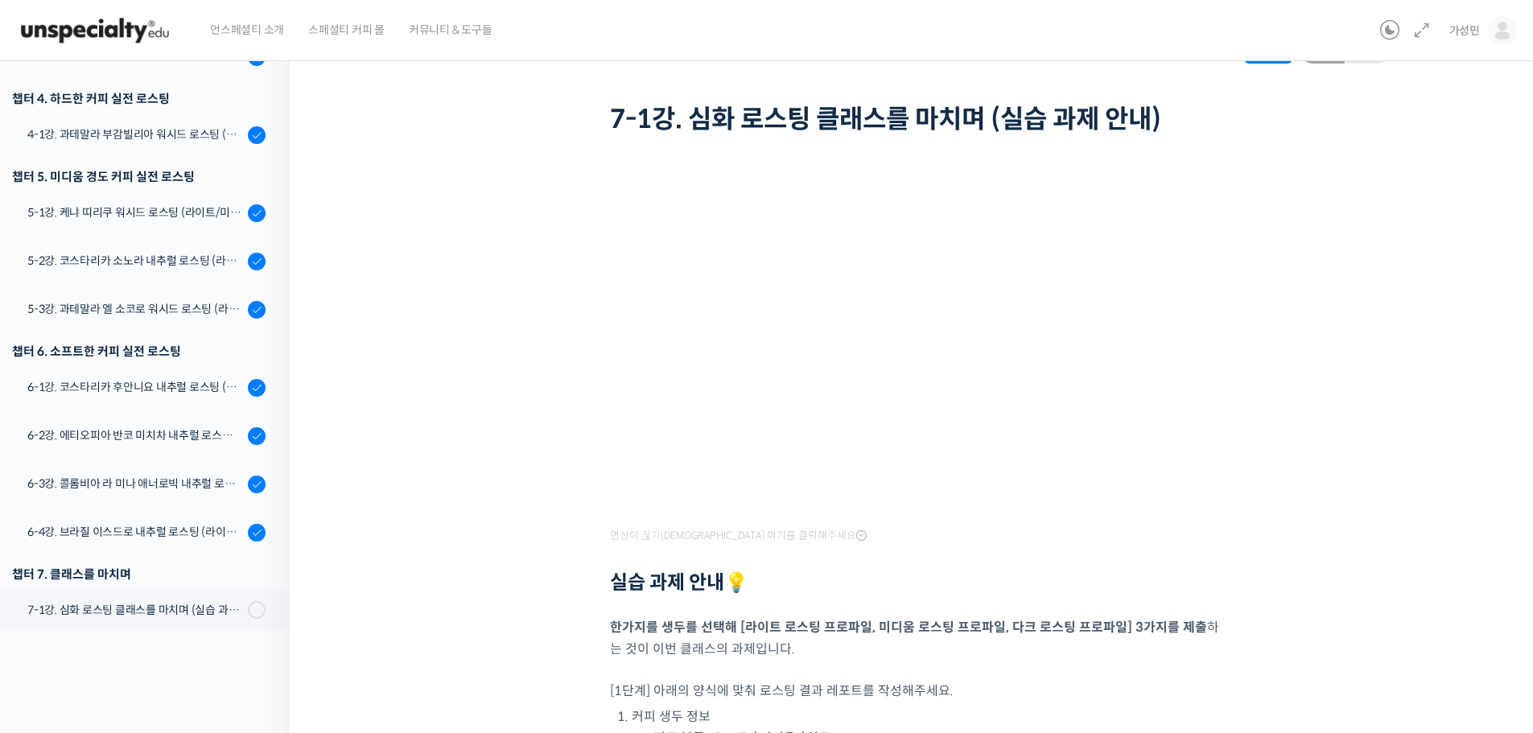
scroll to position [80, 0]
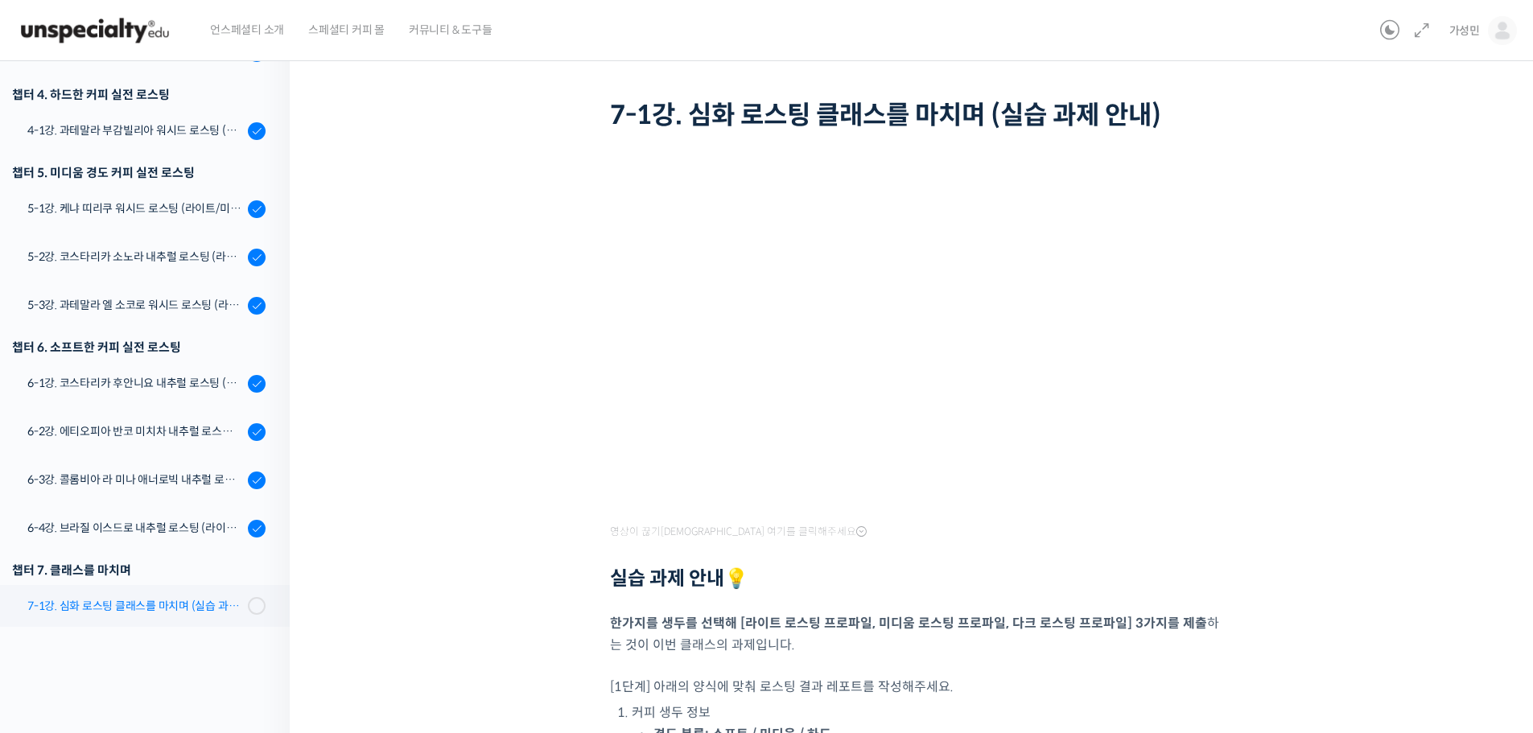
click at [198, 604] on div "7-1강. 심화 로스팅 클래스를 마치며 (실습 과제 안내)" at bounding box center [135, 606] width 216 height 18
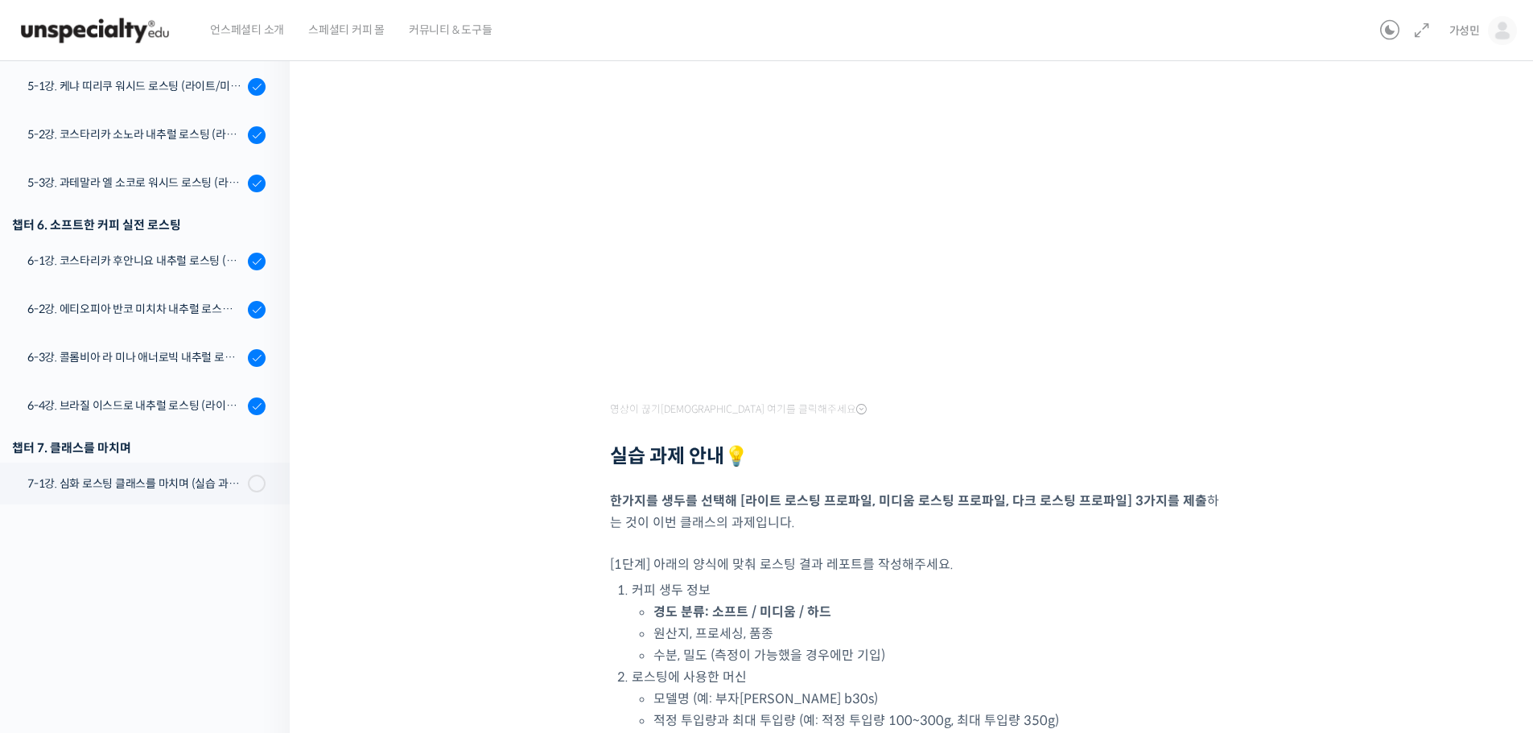
scroll to position [322, 0]
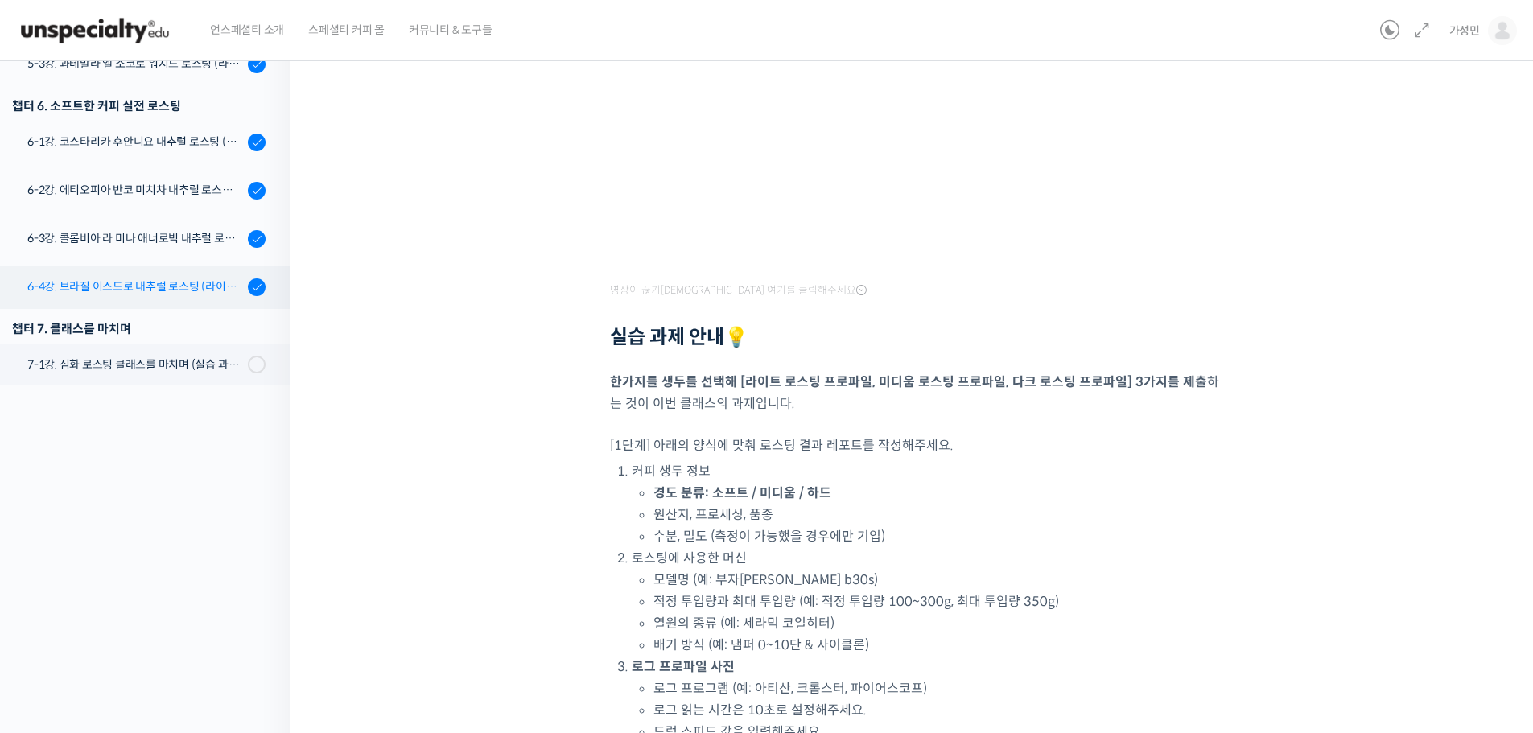
click at [138, 284] on div "6-4강. 브라질 이스드로 내추럴 로스팅 (라이트/미디움/다크)" at bounding box center [135, 287] width 216 height 18
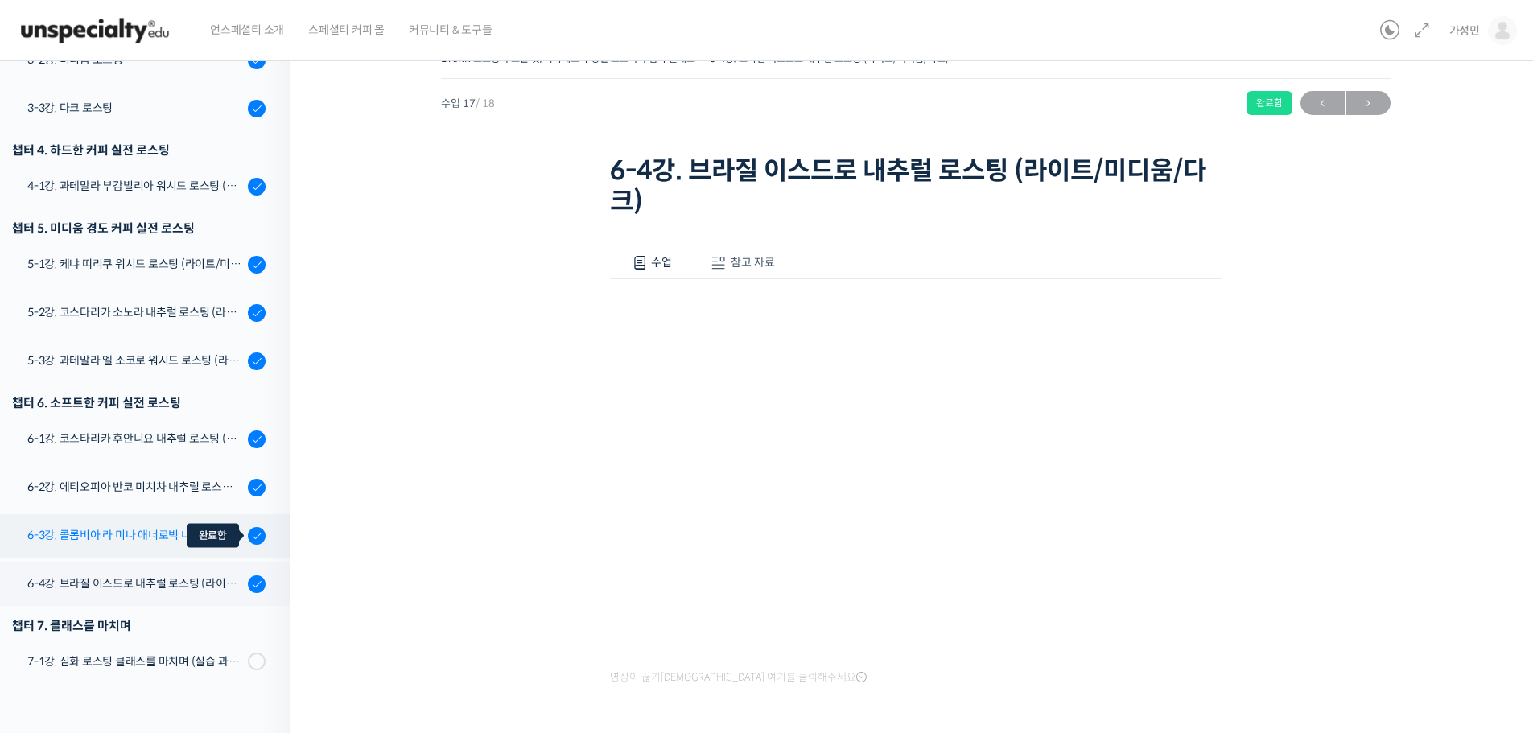
scroll to position [88, 0]
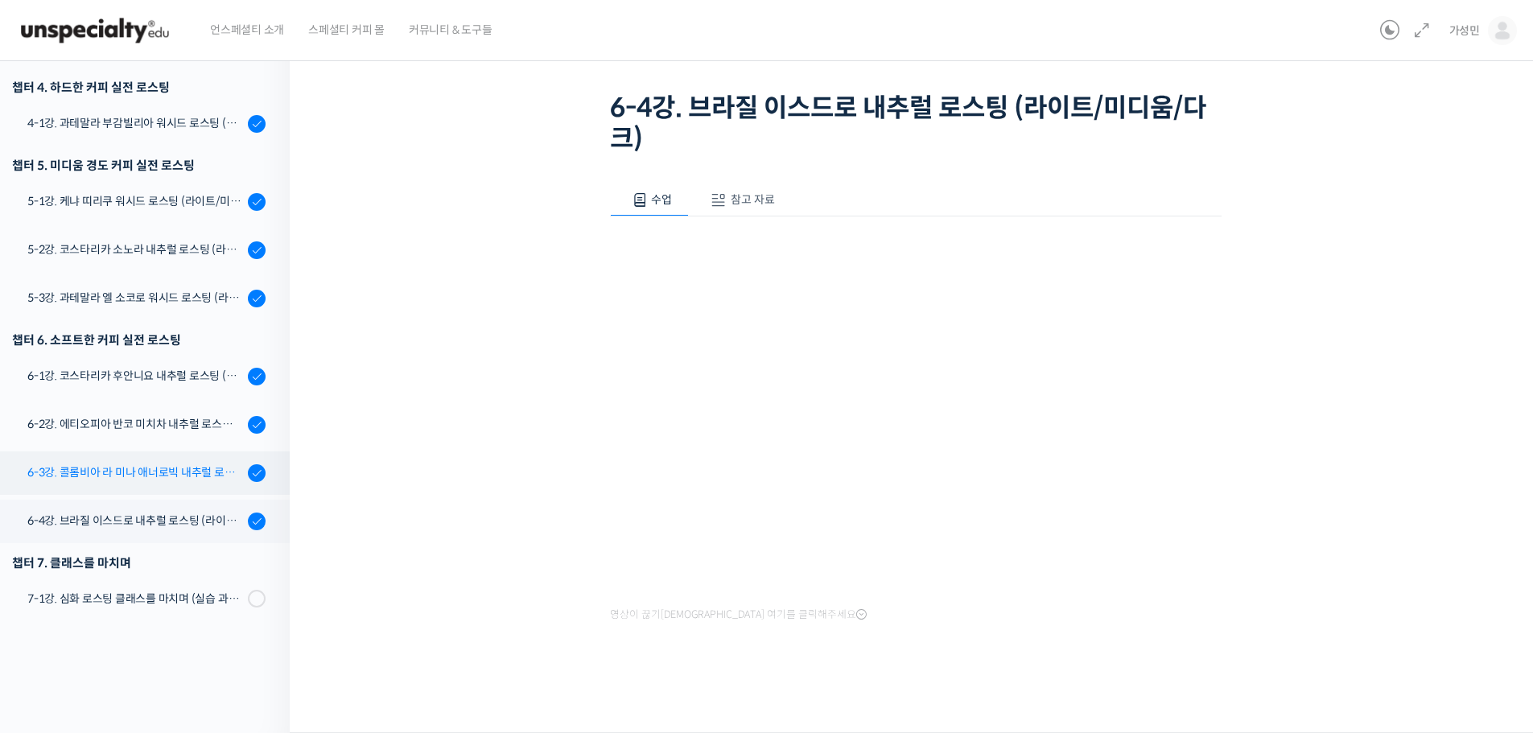
click at [167, 464] on div "6-3강. 콜롬비아 라 미나 애너로빅 내추럴 로스팅 (라이트/미디움/다크)" at bounding box center [135, 473] width 216 height 18
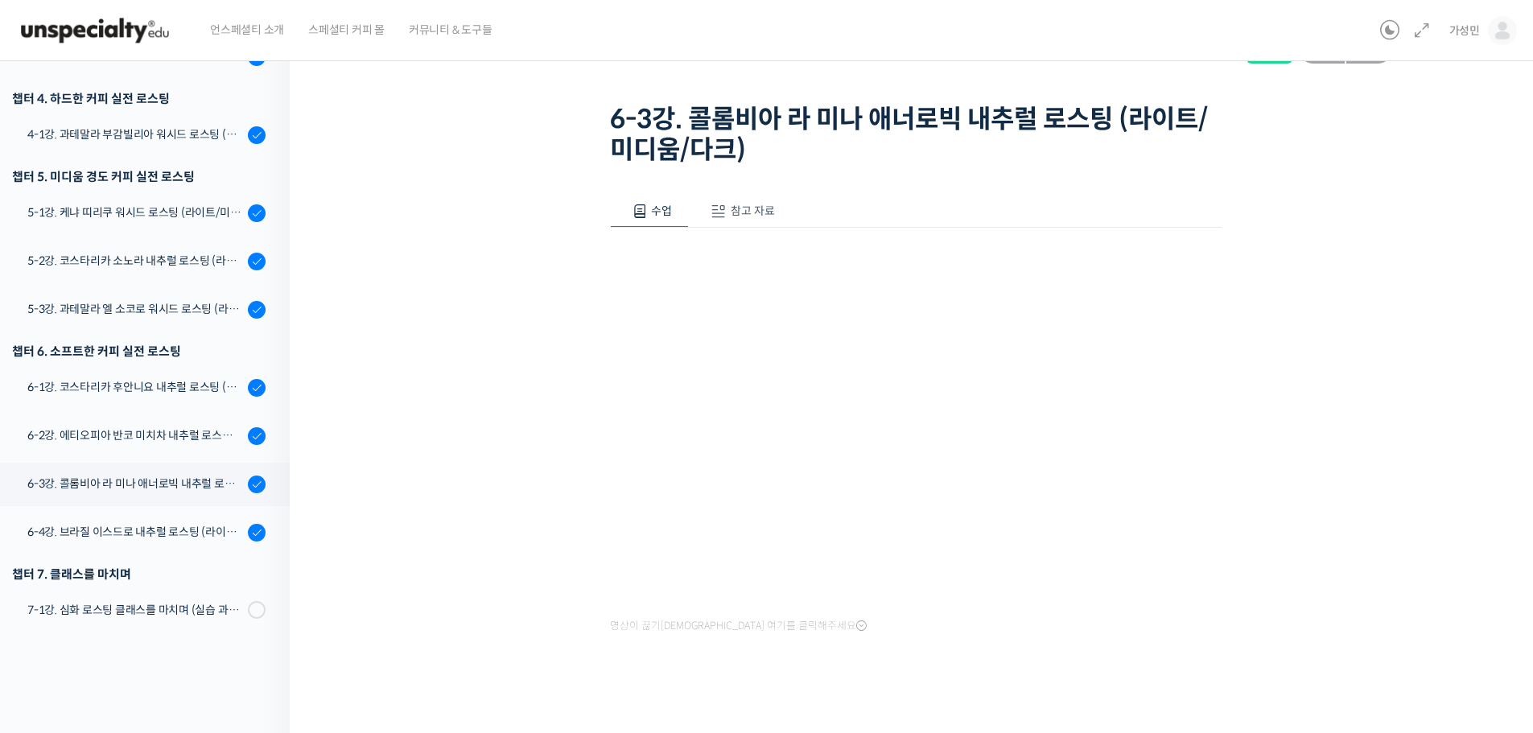
scroll to position [88, 0]
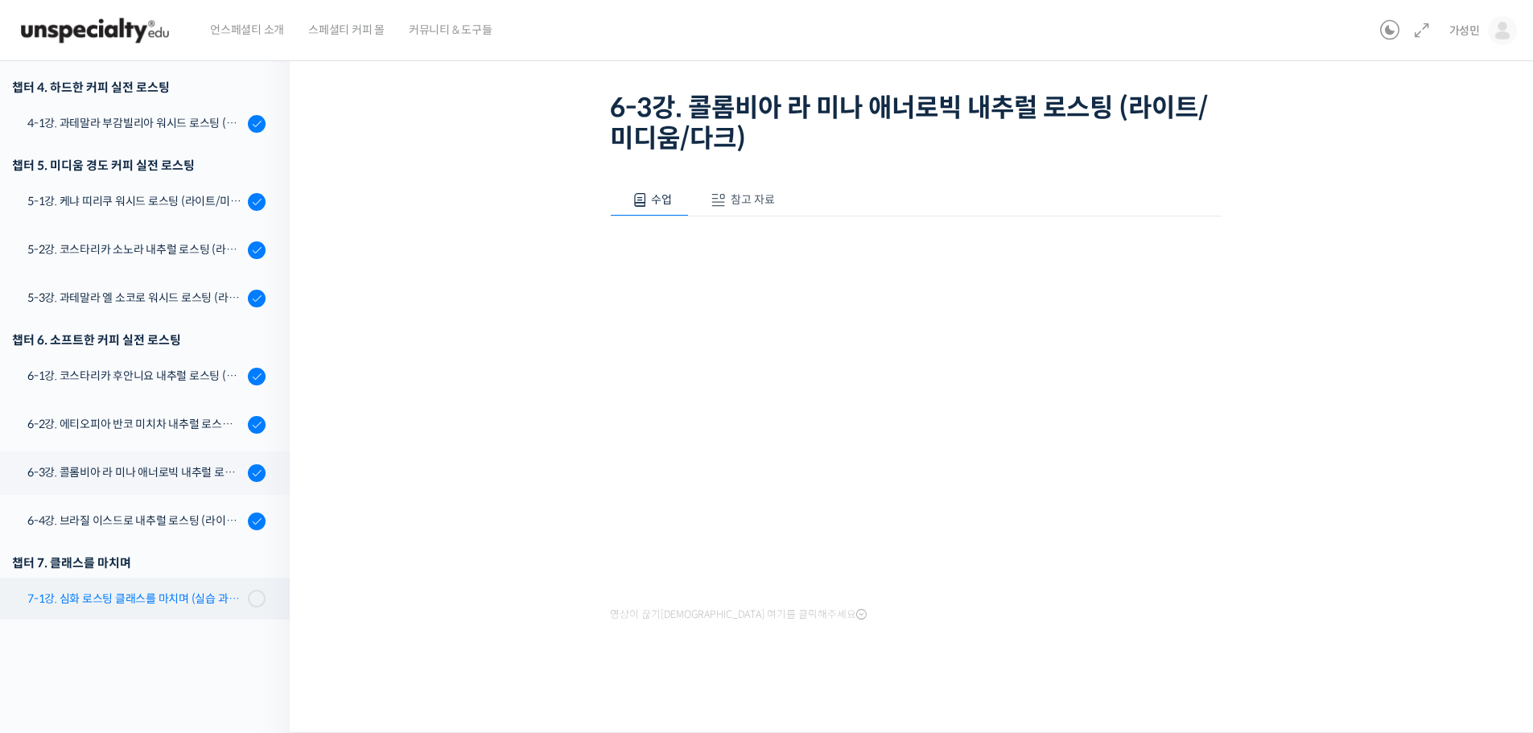
click at [138, 588] on link "7-1강. 심화 로스팅 클래스를 마치며 (실습 과제 안내)" at bounding box center [141, 599] width 298 height 42
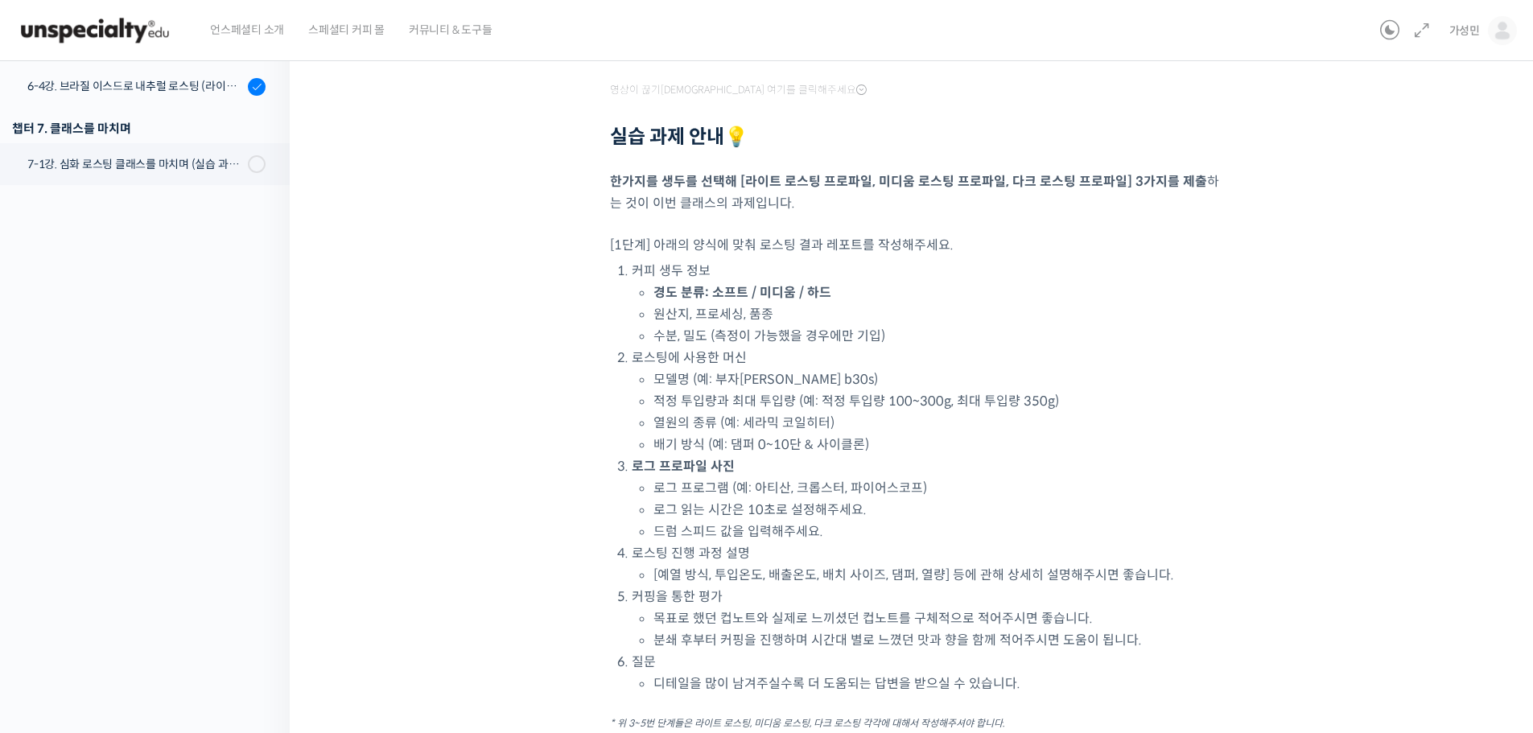
scroll to position [563, 0]
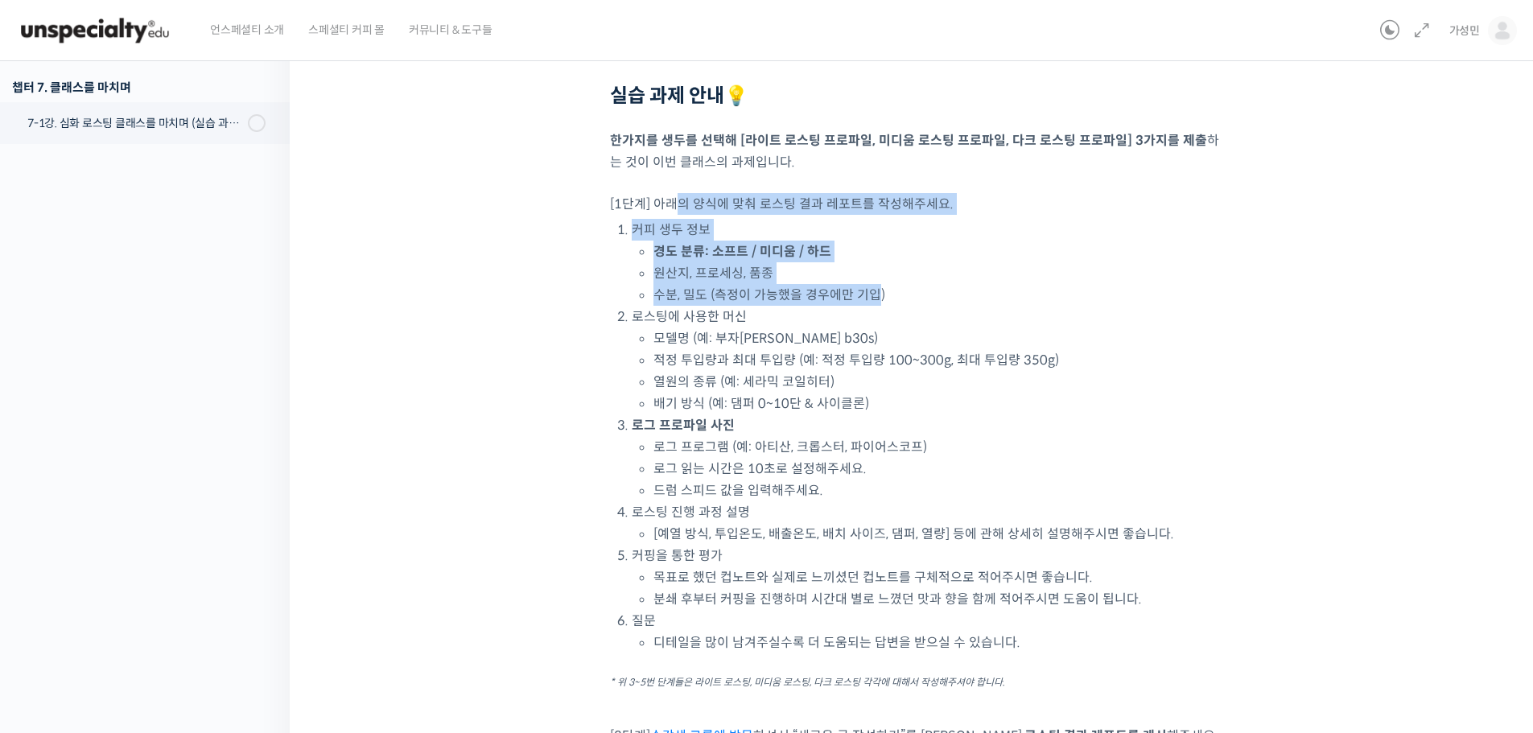
drag, startPoint x: 685, startPoint y: 206, endPoint x: 874, endPoint y: 302, distance: 212.0
click at [874, 300] on div "영상이 끊기신다면 여기를 클릭해주세요 실습 과제 안내💡 한가지를 생두를 선택해 [라이트 로스팅 프로파일, 미디움 로스팅 프로파일, 다크 로스팅…" at bounding box center [916, 260] width 612 height 1153
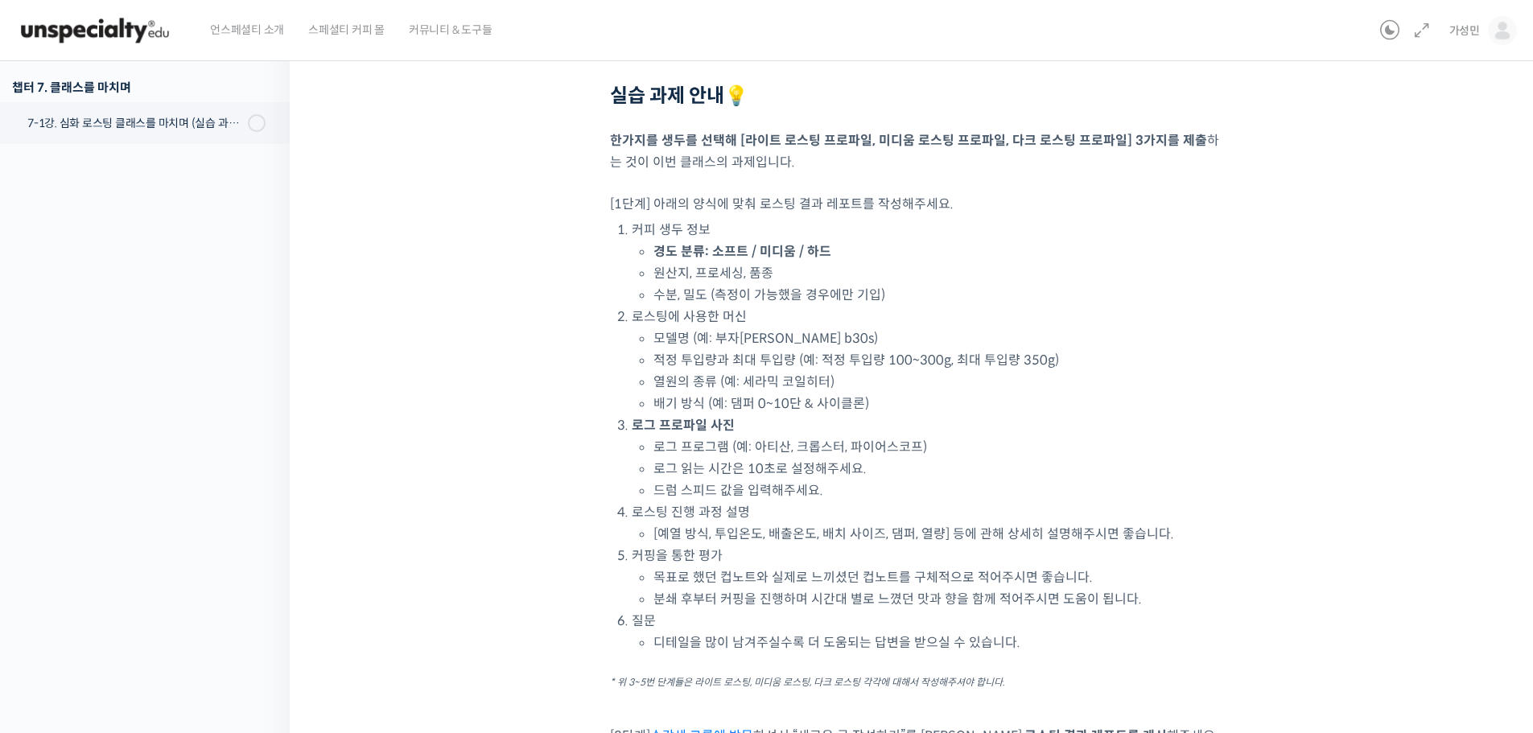
click at [877, 332] on li "모델명 (예: 부자[PERSON_NAME] b30s)" at bounding box center [938, 339] width 568 height 22
drag, startPoint x: 871, startPoint y: 333, endPoint x: 617, endPoint y: 321, distance: 254.6
click at [632, 321] on li "로스팅에 사용한 머신 모델명 (예: 부자로스터 b30s) 적정 투입량과 최대 투입량 (예: 적정 투입량 100~300g, 최대 투입량 350g…" at bounding box center [927, 360] width 590 height 109
click at [595, 353] on div "ETeRR 로스팅의 모든 것, 국가대표 주성현 로스터의 심화 클래스 7-1강. 심화 로스팅 클래스를 마치며 (실습 과제 안내) 진행 중 수업 …" at bounding box center [915, 239] width 1091 height 1461
drag, startPoint x: 624, startPoint y: 319, endPoint x: 796, endPoint y: 365, distance: 178.2
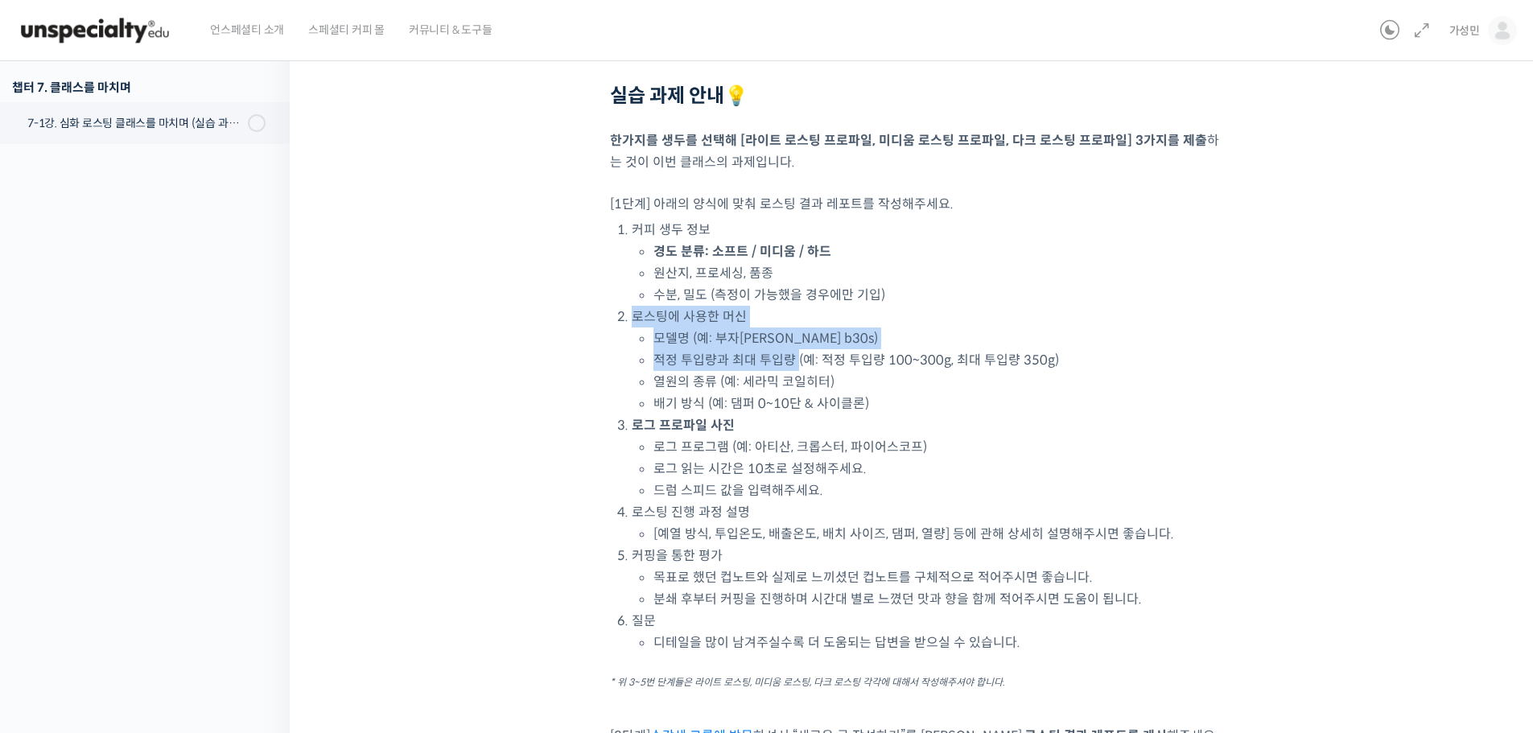
click at [796, 365] on li "로스팅에 사용한 머신 모델명 (예: 부자로스터 b30s) 적정 투입량과 최대 투입량 (예: 적정 투입량 100~300g, 최대 투입량 350g…" at bounding box center [927, 360] width 590 height 109
click at [796, 367] on li "적정 투입량과 최대 투입량 (예: 적정 투입량 100~300g, 최대 투입량 350g)" at bounding box center [938, 360] width 568 height 22
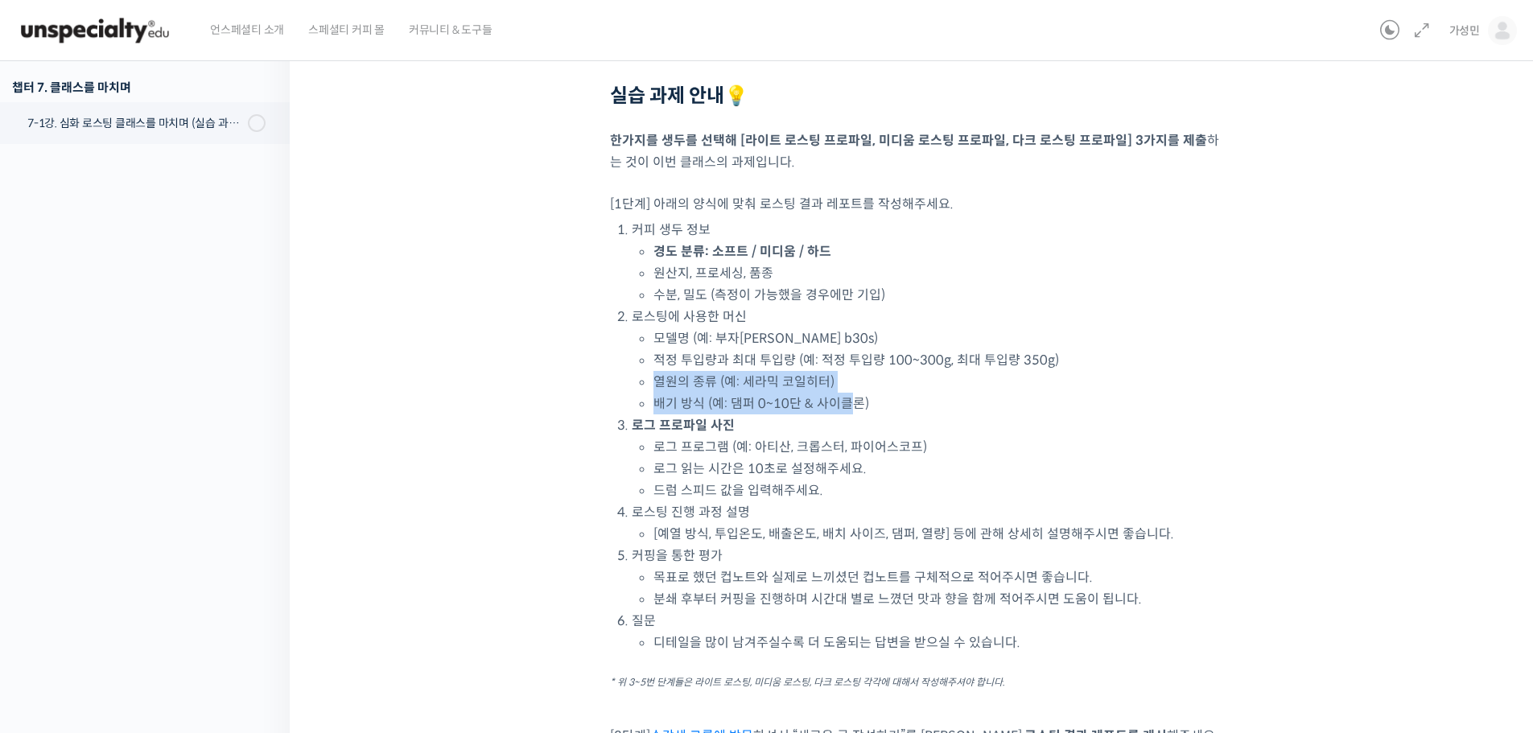
drag, startPoint x: 844, startPoint y: 407, endPoint x: 642, endPoint y: 373, distance: 204.2
click at [644, 373] on li "로스팅에 사용한 머신 모델명 (예: 부자로스터 b30s) 적정 투입량과 최대 투입량 (예: 적정 투입량 100~300g, 최대 투입량 350g…" at bounding box center [927, 360] width 590 height 109
drag, startPoint x: 605, startPoint y: 384, endPoint x: 595, endPoint y: 398, distance: 17.9
click at [604, 386] on div "ETeRR 로스팅의 모든 것, 국가대표 주성현 로스터의 심화 클래스 7-1강. 심화 로스팅 클래스를 마치며 (실습 과제 안내) 진행 중 수업 …" at bounding box center [915, 239] width 1091 height 1461
click at [583, 423] on div "ETeRR 로스팅의 모든 것, 국가대표 주성현 로스터의 심화 클래스 7-1강. 심화 로스팅 클래스를 마치며 (실습 과제 안내) 진행 중 수업 …" at bounding box center [915, 239] width 1091 height 1461
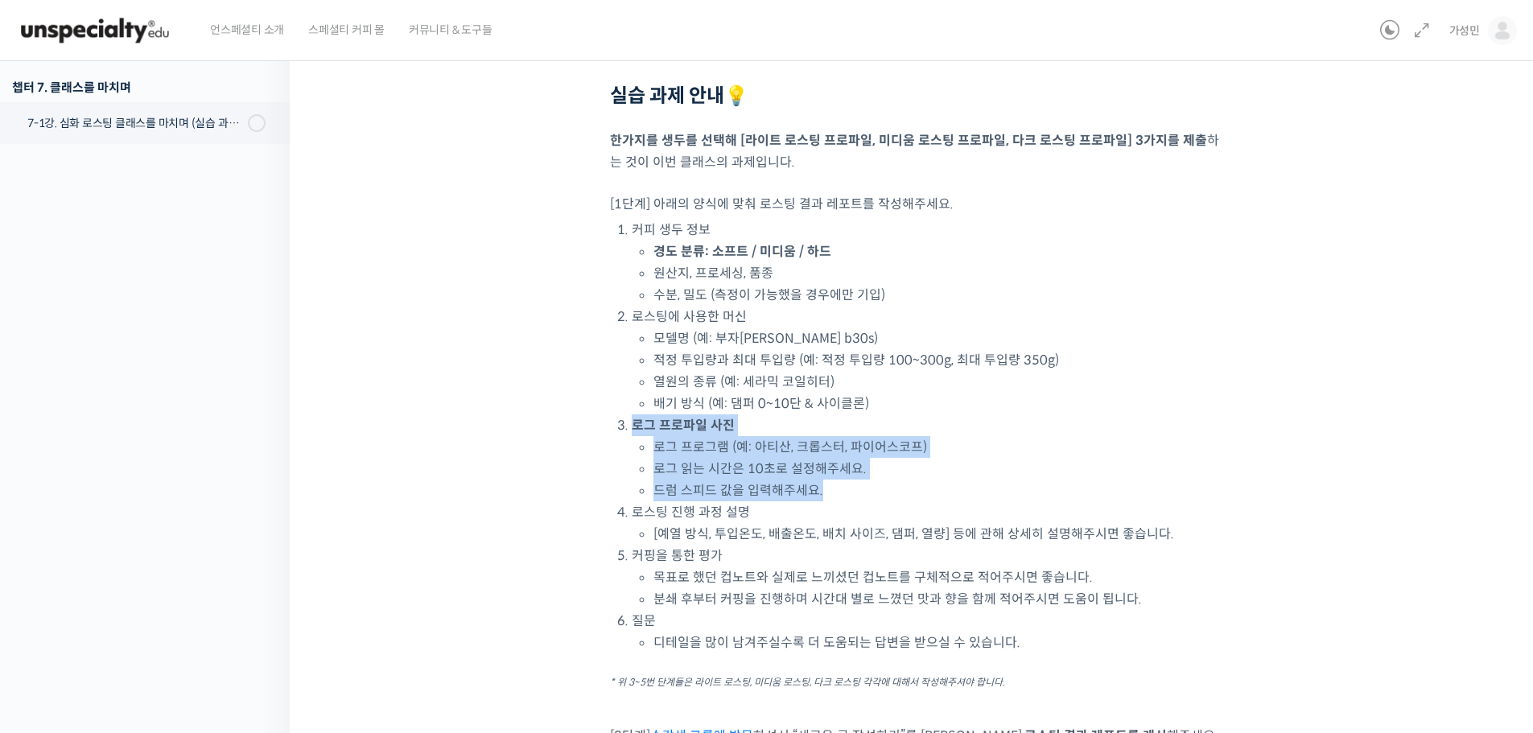
drag, startPoint x: 683, startPoint y: 434, endPoint x: 816, endPoint y: 489, distance: 143.9
click at [818, 485] on li "로그 프로파일 사진 로그 프로그램 (예: 아티산, 크롭스터, 파이어스코프) 로그 읽는 시간은 10초로 설정해주세요. 드럼 스피드 값을 입력해주…" at bounding box center [927, 458] width 590 height 87
click at [813, 491] on li "드럼 스피드 값을 입력해주세요." at bounding box center [938, 491] width 568 height 22
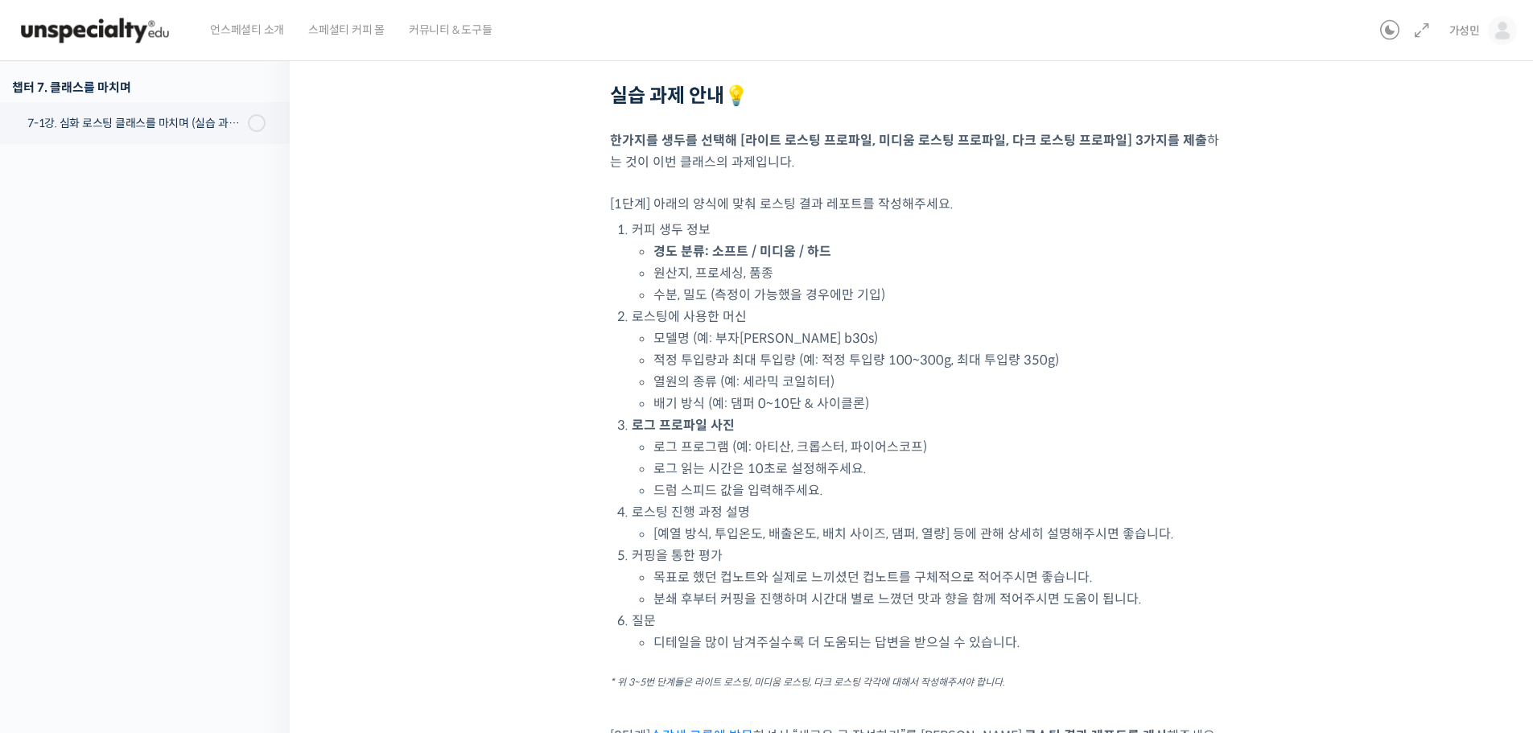
click at [806, 526] on li "[예열 방식, 투입온도, 배출온도, 배치 사이즈, 댐퍼, 열량] 등에 관해 상세히 설명해주시면 좋습니다." at bounding box center [938, 534] width 568 height 22
drag, startPoint x: 756, startPoint y: 534, endPoint x: 600, endPoint y: 520, distance: 156.7
click at [604, 520] on div "ETeRR 로스팅의 모든 것, 국가대표 주성현 로스터의 심화 클래스 7-1강. 심화 로스팅 클래스를 마치며 (실습 과제 안내) 진행 중 수업 …" at bounding box center [915, 239] width 1091 height 1461
click at [589, 518] on div "ETeRR 로스팅의 모든 것, 국가대표 주성현 로스터의 심화 클래스 7-1강. 심화 로스팅 클래스를 마치며 (실습 과제 안내) 진행 중 수업 …" at bounding box center [915, 239] width 1091 height 1461
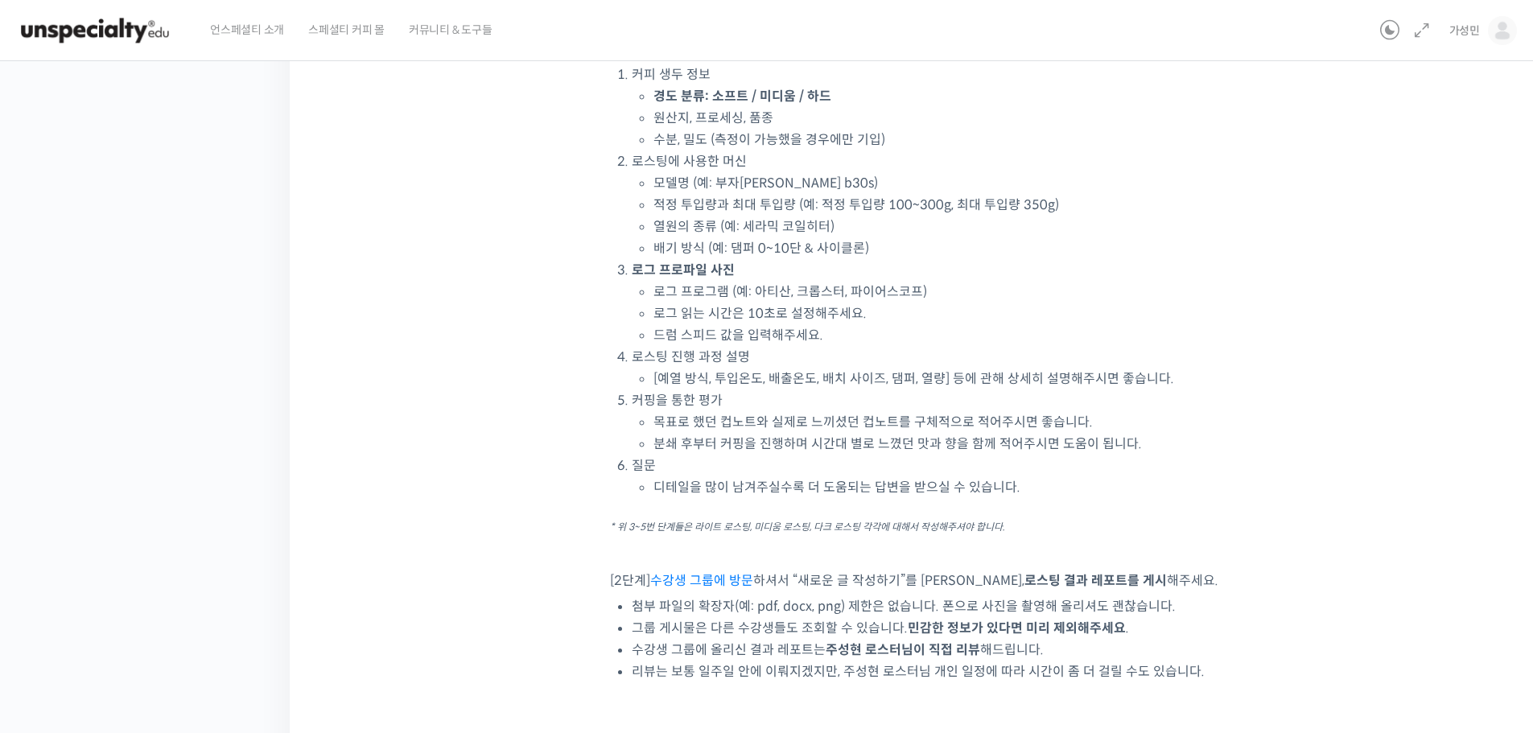
scroll to position [724, 0]
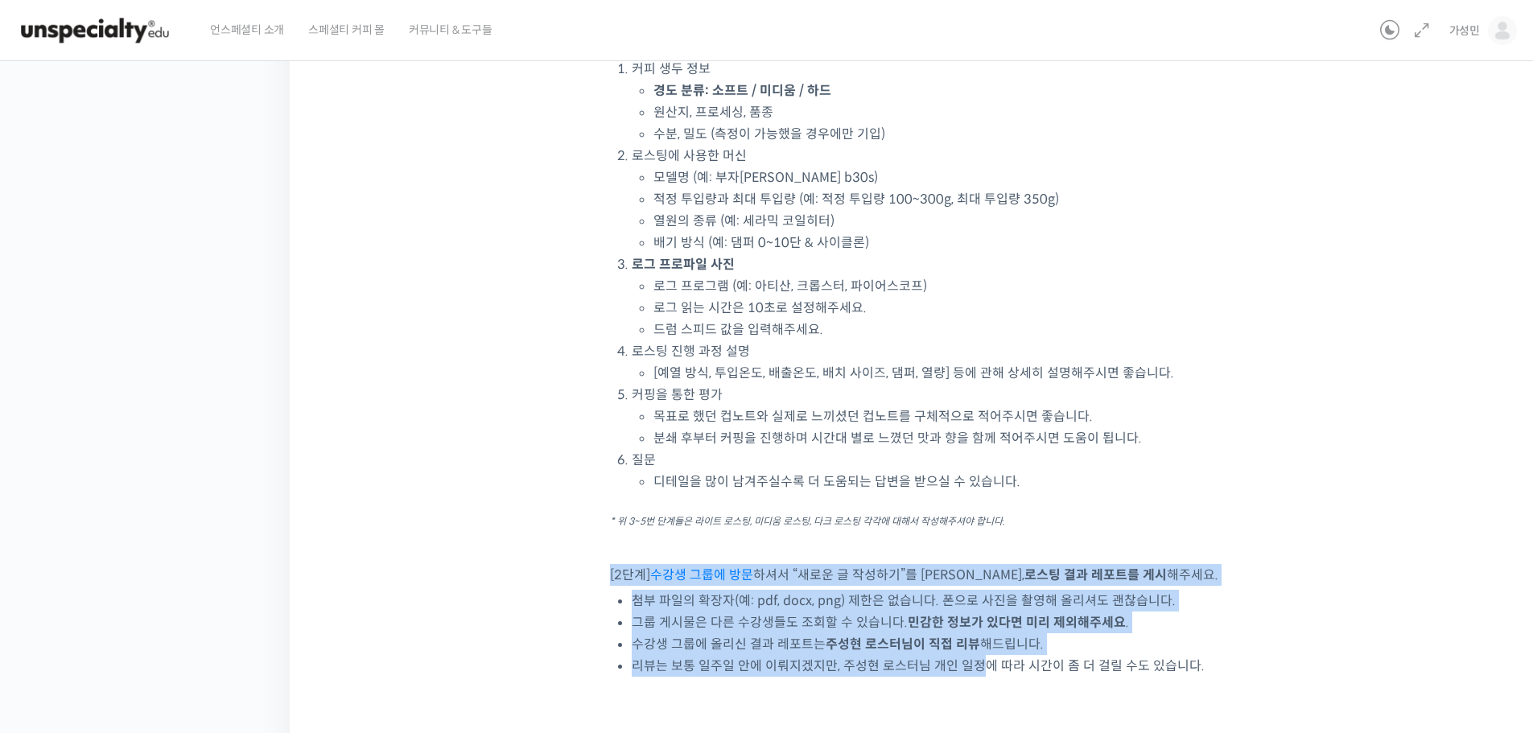
drag, startPoint x: 654, startPoint y: 555, endPoint x: 974, endPoint y: 670, distance: 339.6
click at [976, 670] on div "영상이 끊기신다면 여기를 클릭해주세요 실습 과제 안내💡 한가지를 생두를 선택해 [라이트 로스팅 프로파일, 미디움 로스팅 프로파일, 다크 로스팅…" at bounding box center [916, 100] width 612 height 1153
click at [864, 557] on div at bounding box center [916, 552] width 612 height 24
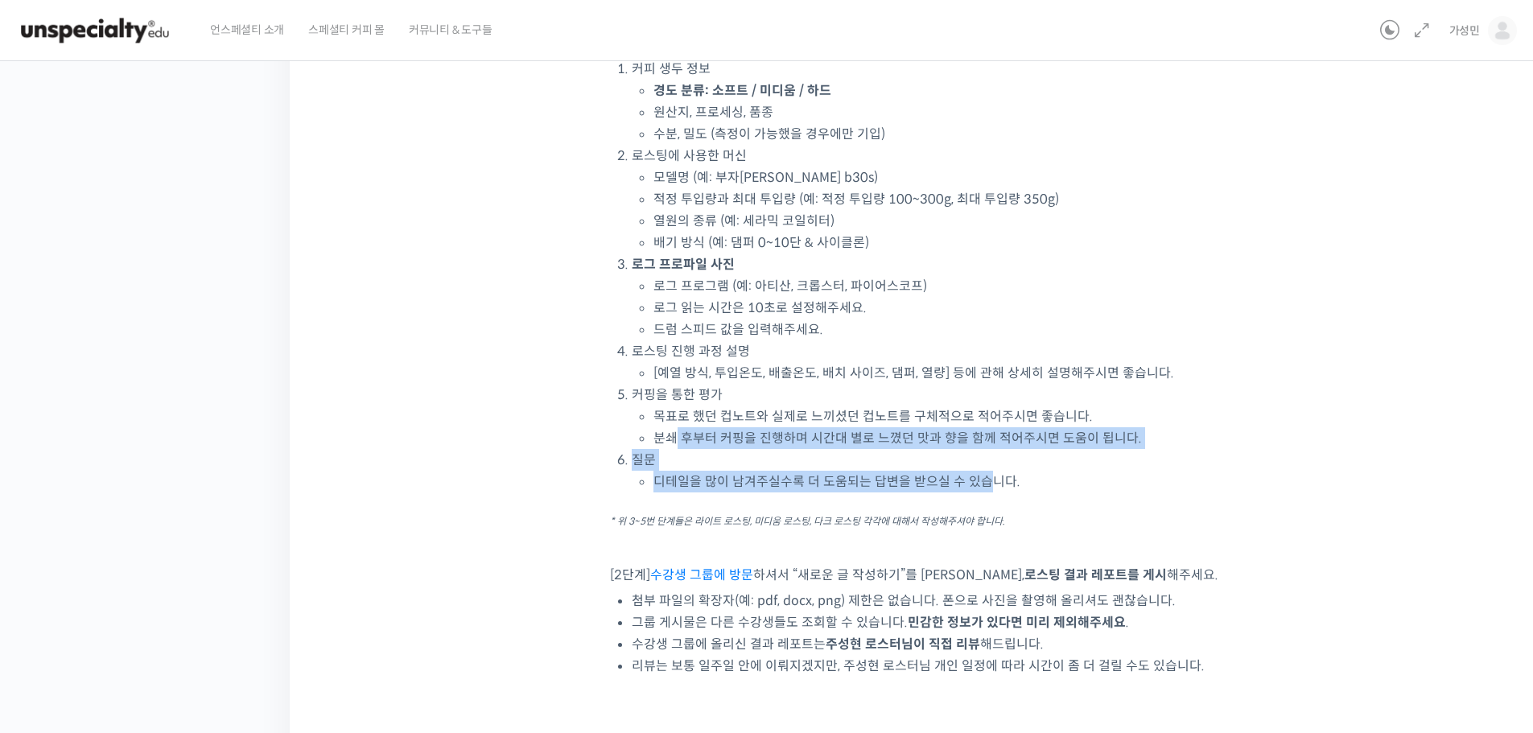
drag, startPoint x: 872, startPoint y: 460, endPoint x: 613, endPoint y: 424, distance: 261.7
click at [645, 431] on ol "커피 생두 정보 경도 분류: 소프트 / 미디움 / 하드 원산지, 프로세싱, 품종 수분, 밀도 (측정이 가능했을 경우에만 기입) 로스팅에 사용한…" at bounding box center [927, 275] width 590 height 435
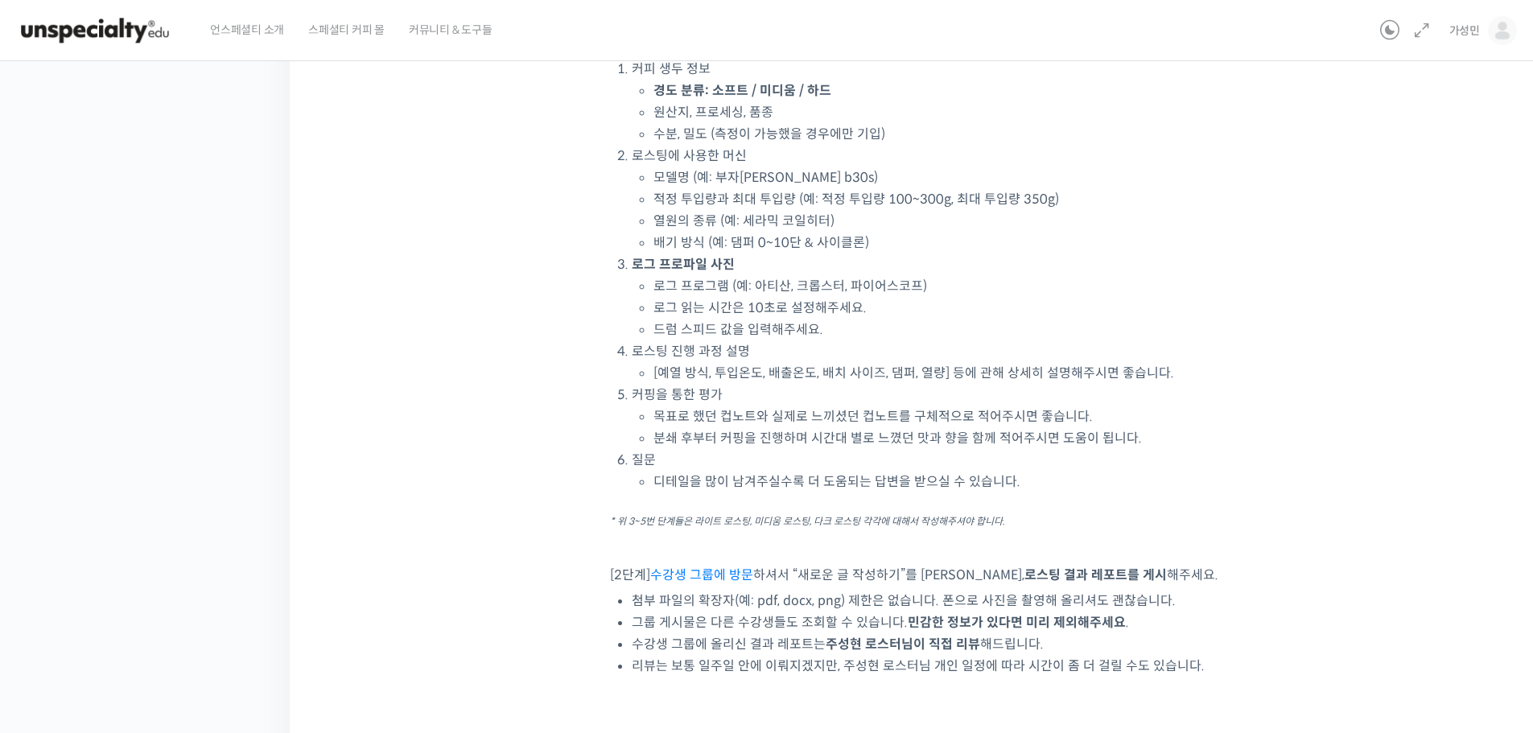
click at [581, 410] on div "ETeRR 로스팅의 모든 것, 국가대표 주성현 로스터의 심화 클래스 7-1강. 심화 로스팅 클래스를 마치며 (실습 과제 안내) 진행 중 수업 …" at bounding box center [915, 78] width 1091 height 1461
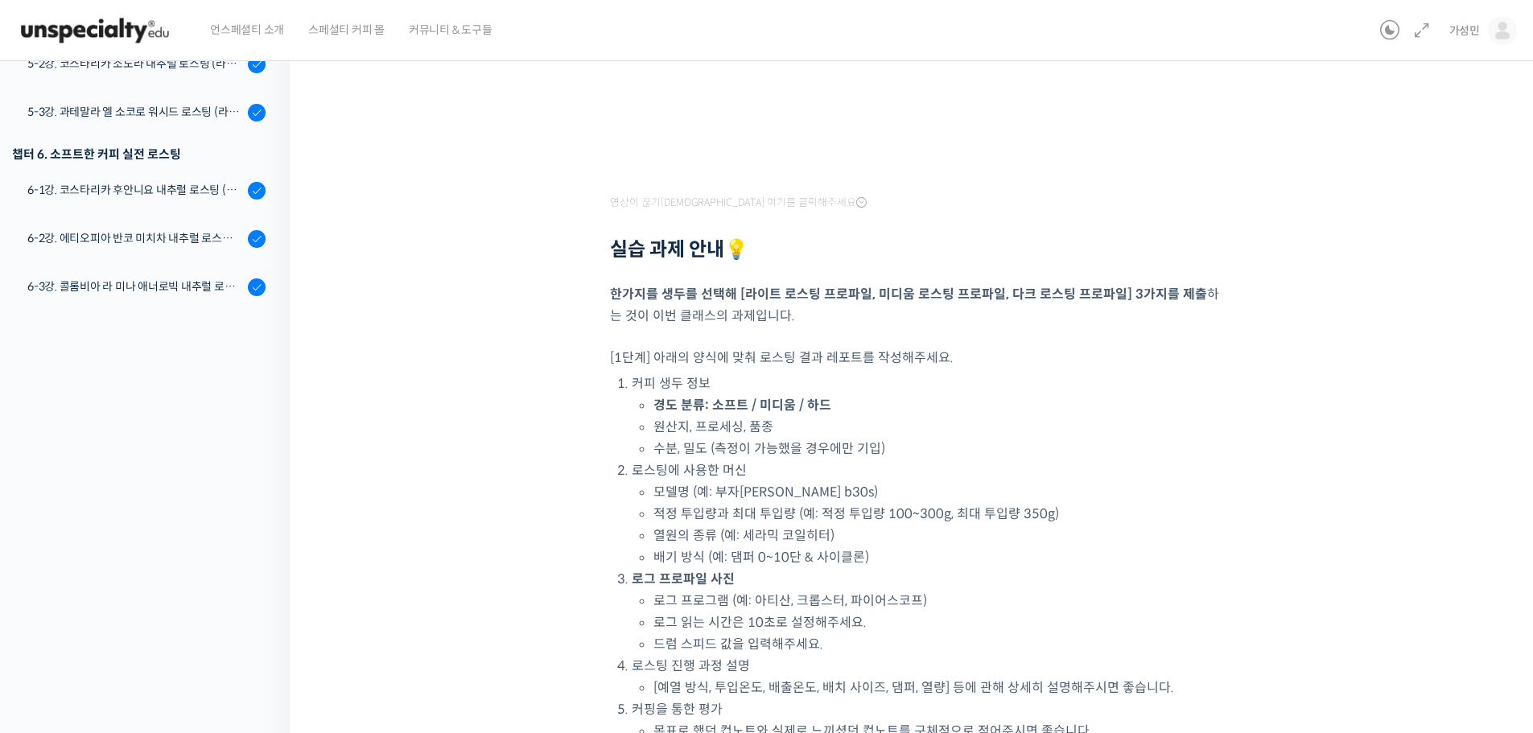
scroll to position [402, 0]
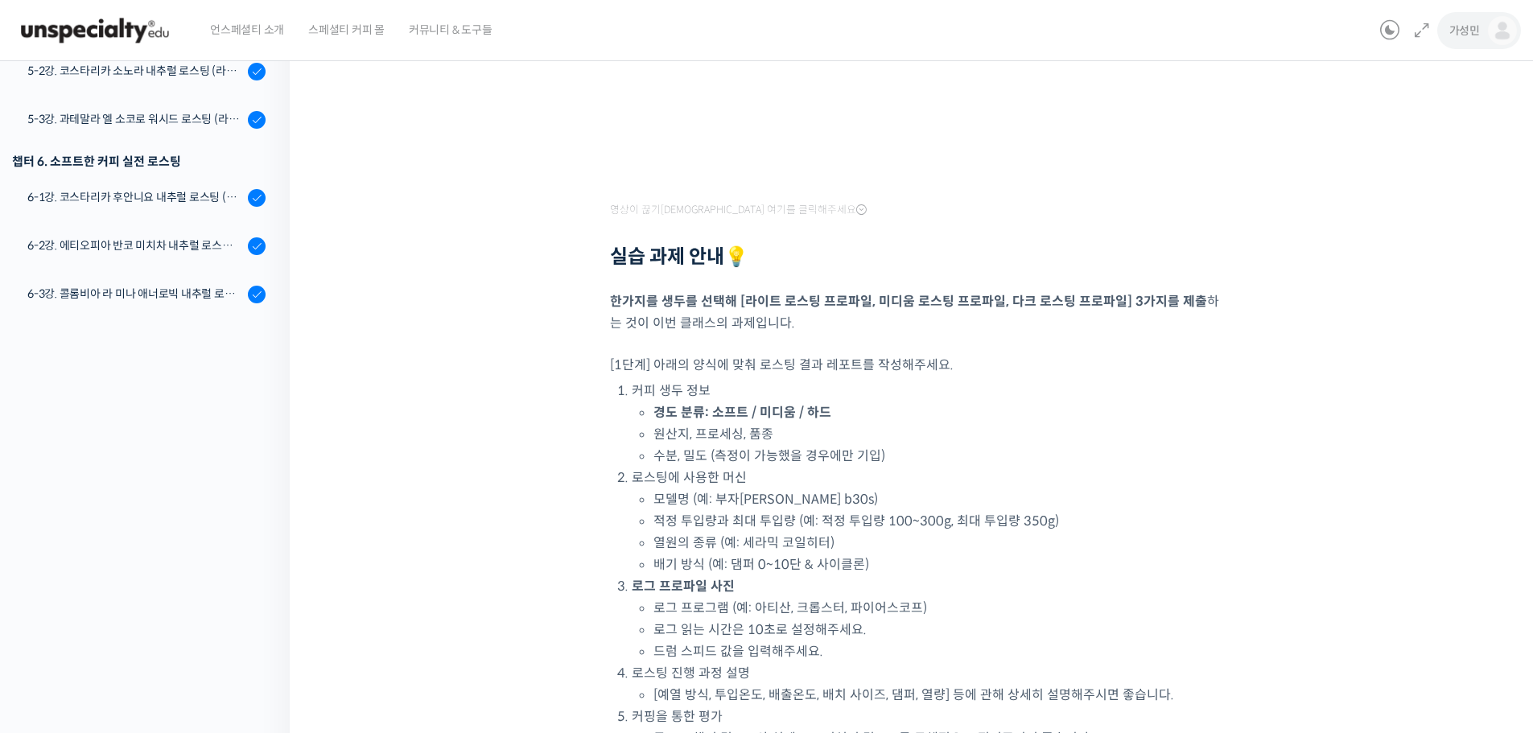
click at [1459, 31] on span "가성민" at bounding box center [1465, 30] width 31 height 14
click at [1401, 161] on span "나의 자격증" at bounding box center [1397, 158] width 50 height 14
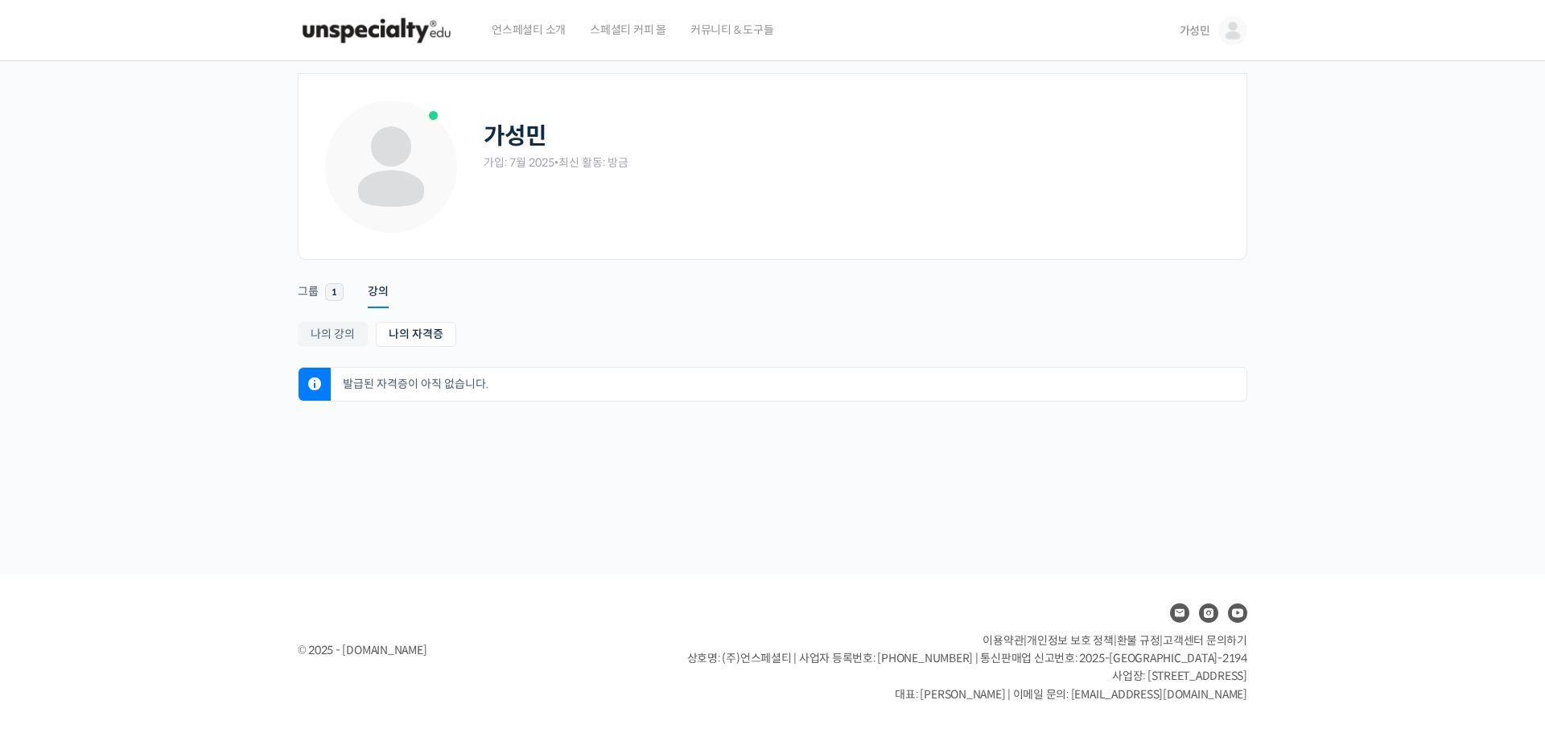
click at [544, 23] on span "언스페셜티 소개" at bounding box center [529, 29] width 74 height 61
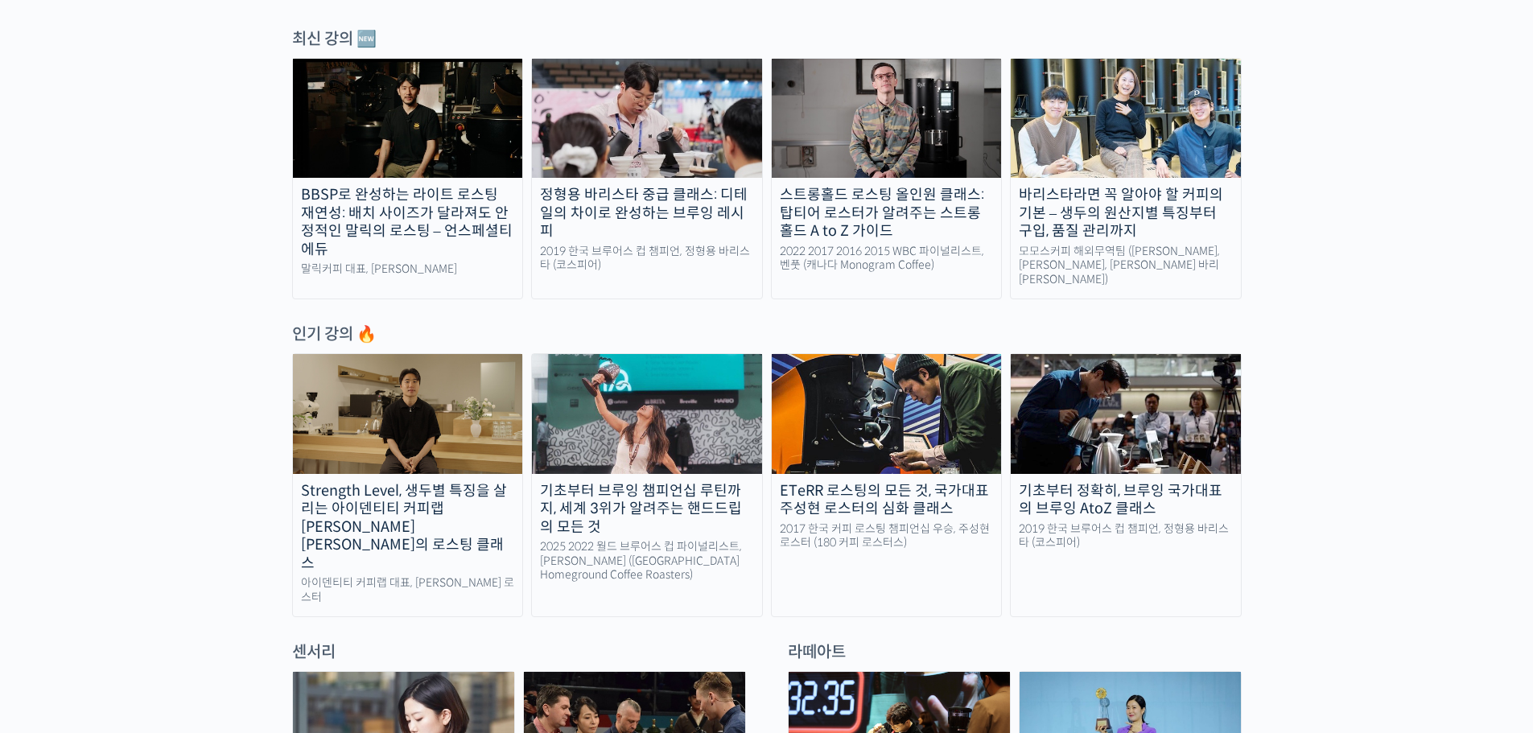
click at [895, 505] on div "ETeRR 로스팅의 모든 것, 국가대표 주성현 로스터의 심화 클래스" at bounding box center [887, 500] width 230 height 36
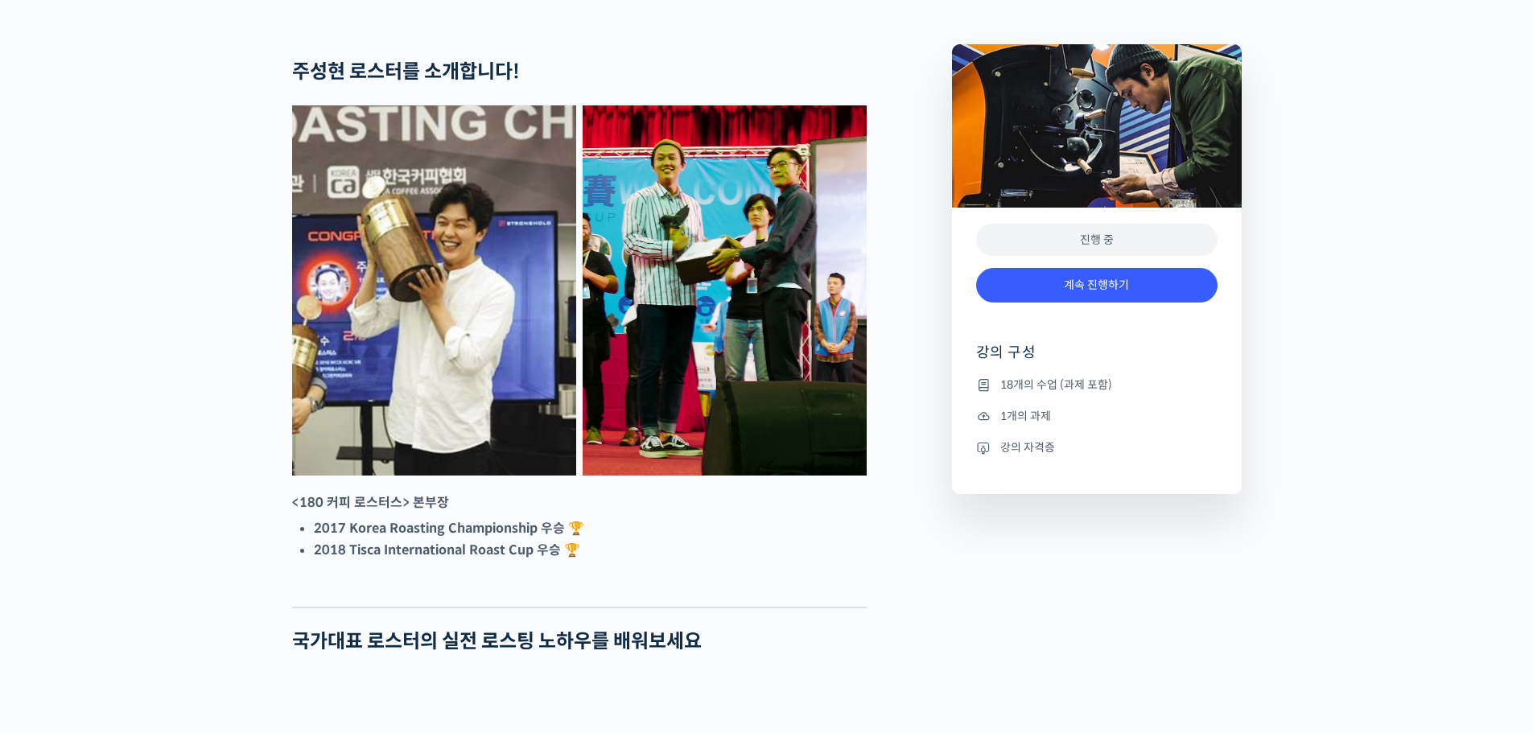
scroll to position [644, 0]
click at [1013, 456] on li "강의 자격증" at bounding box center [1096, 446] width 241 height 19
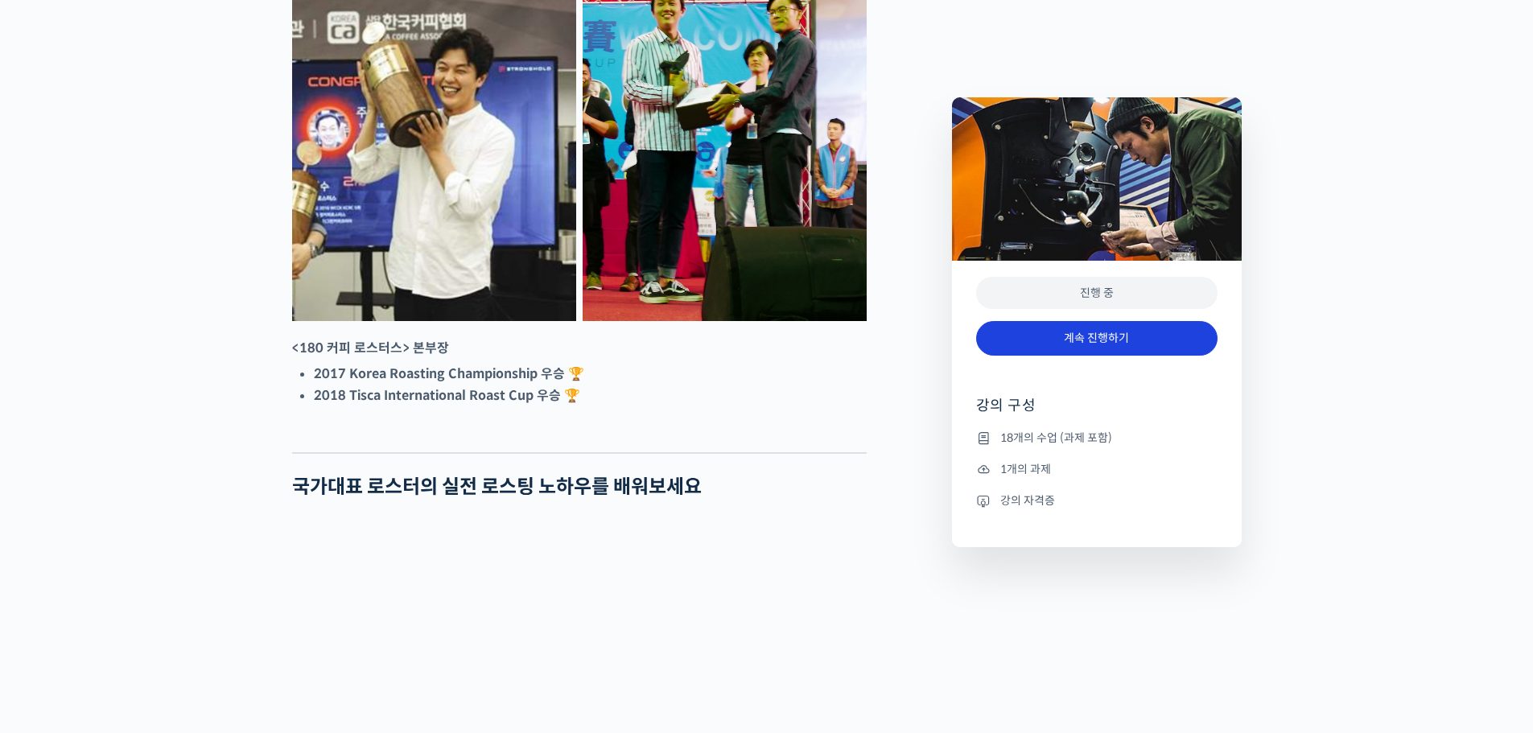
scroll to position [966, 0]
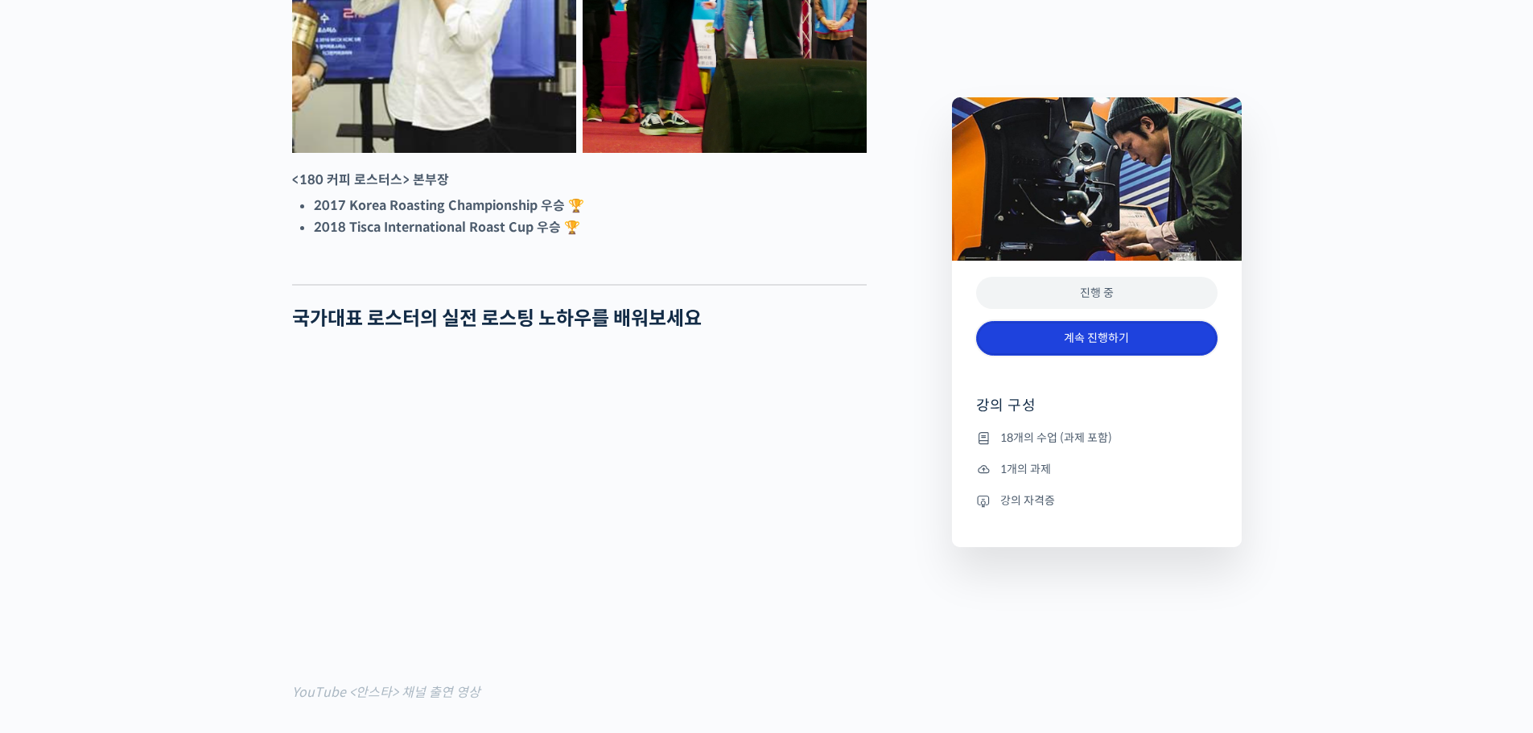
click at [1073, 336] on link "계속 진행하기" at bounding box center [1096, 338] width 241 height 35
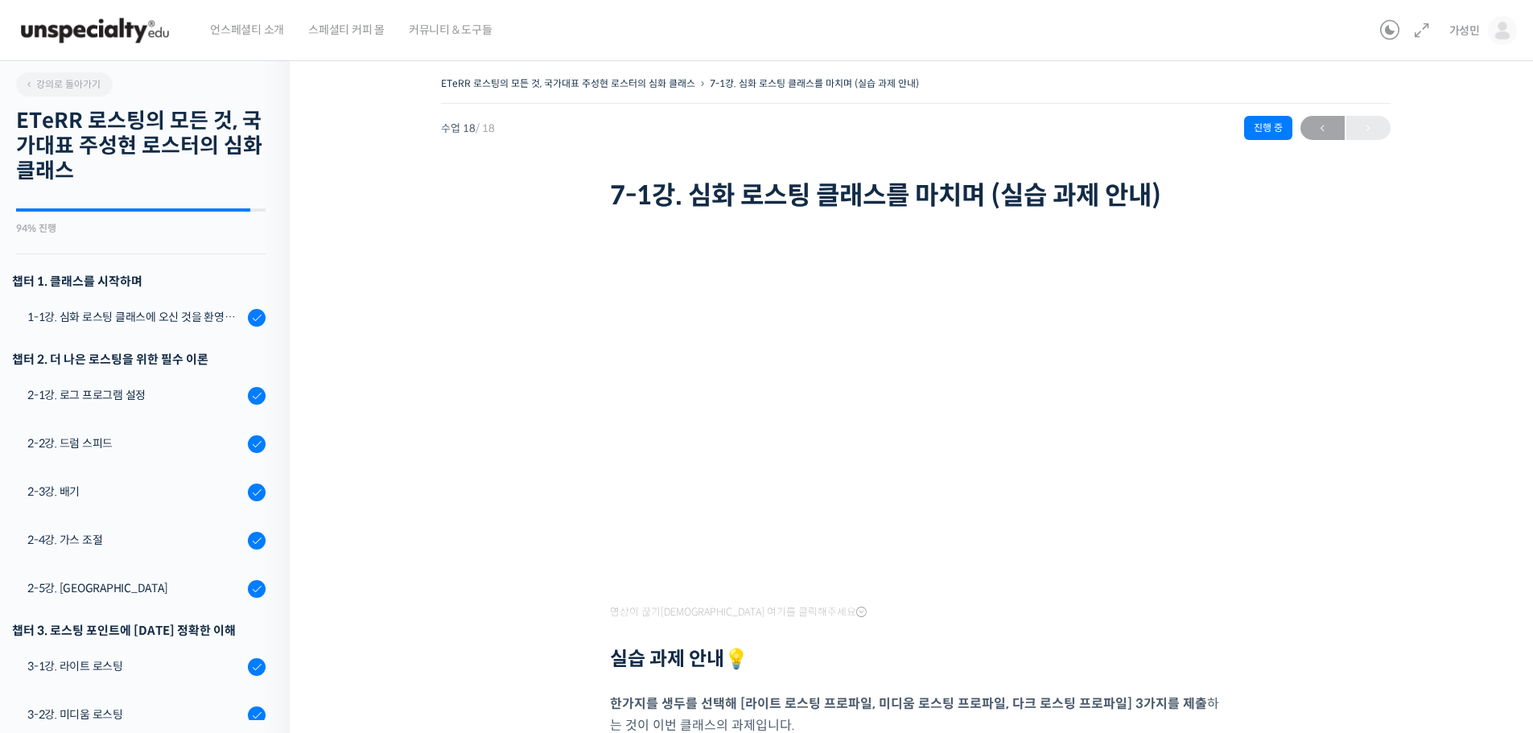
scroll to position [630, 0]
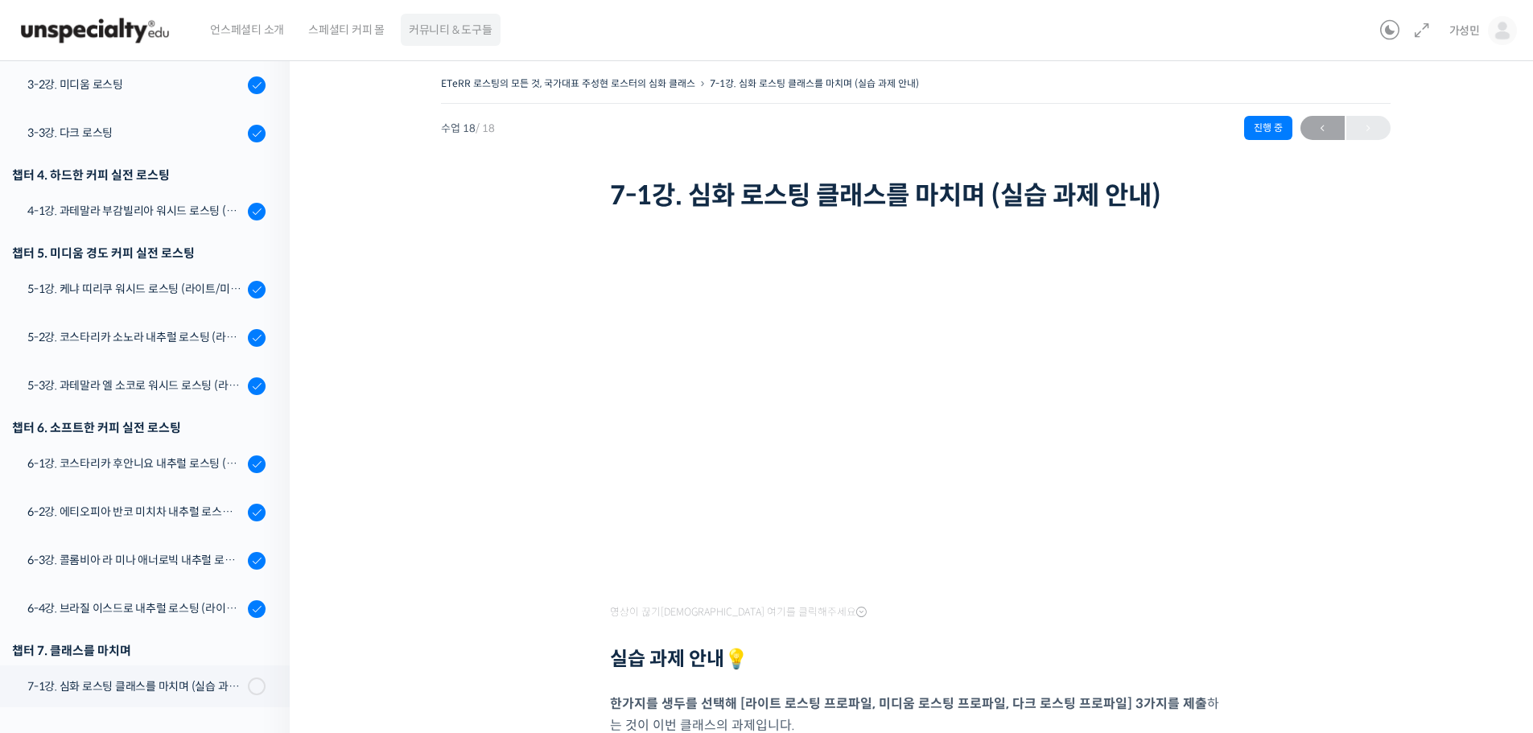
click at [461, 31] on span "커뮤니티 & 도구들" at bounding box center [451, 29] width 84 height 61
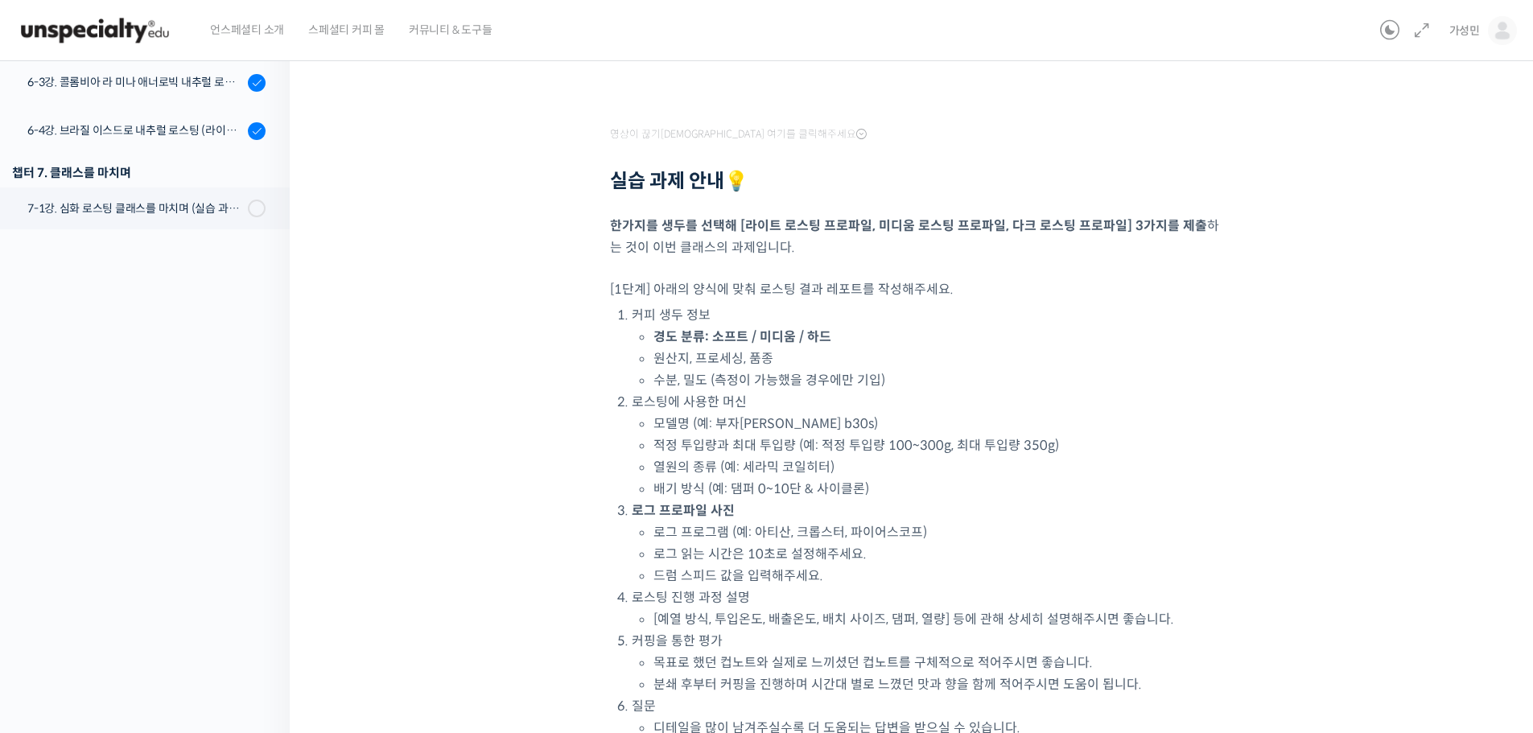
scroll to position [483, 0]
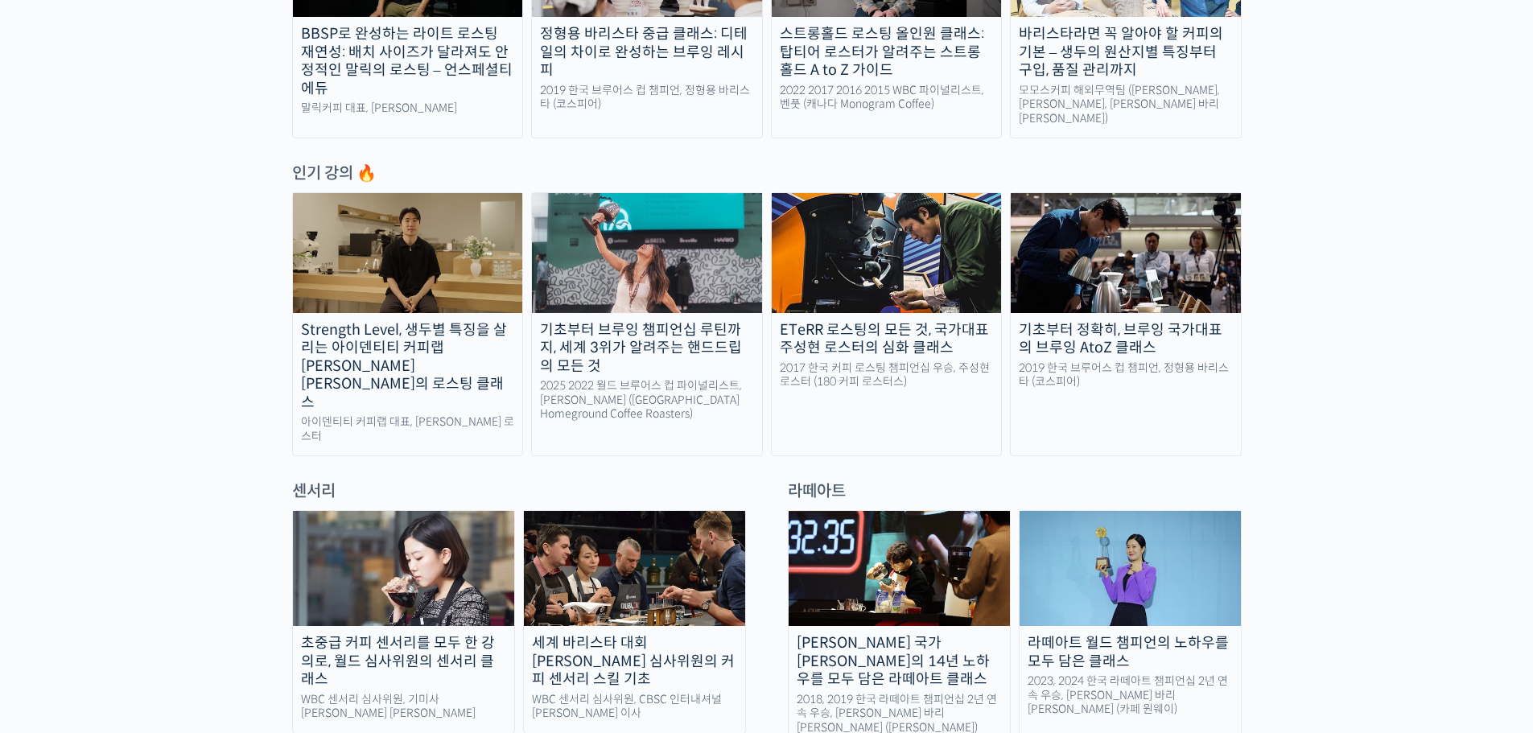
click at [903, 321] on div "ETeRR 로스팅의 모든 것, 국가대표 주성현 로스터의 심화 클래스" at bounding box center [887, 339] width 230 height 36
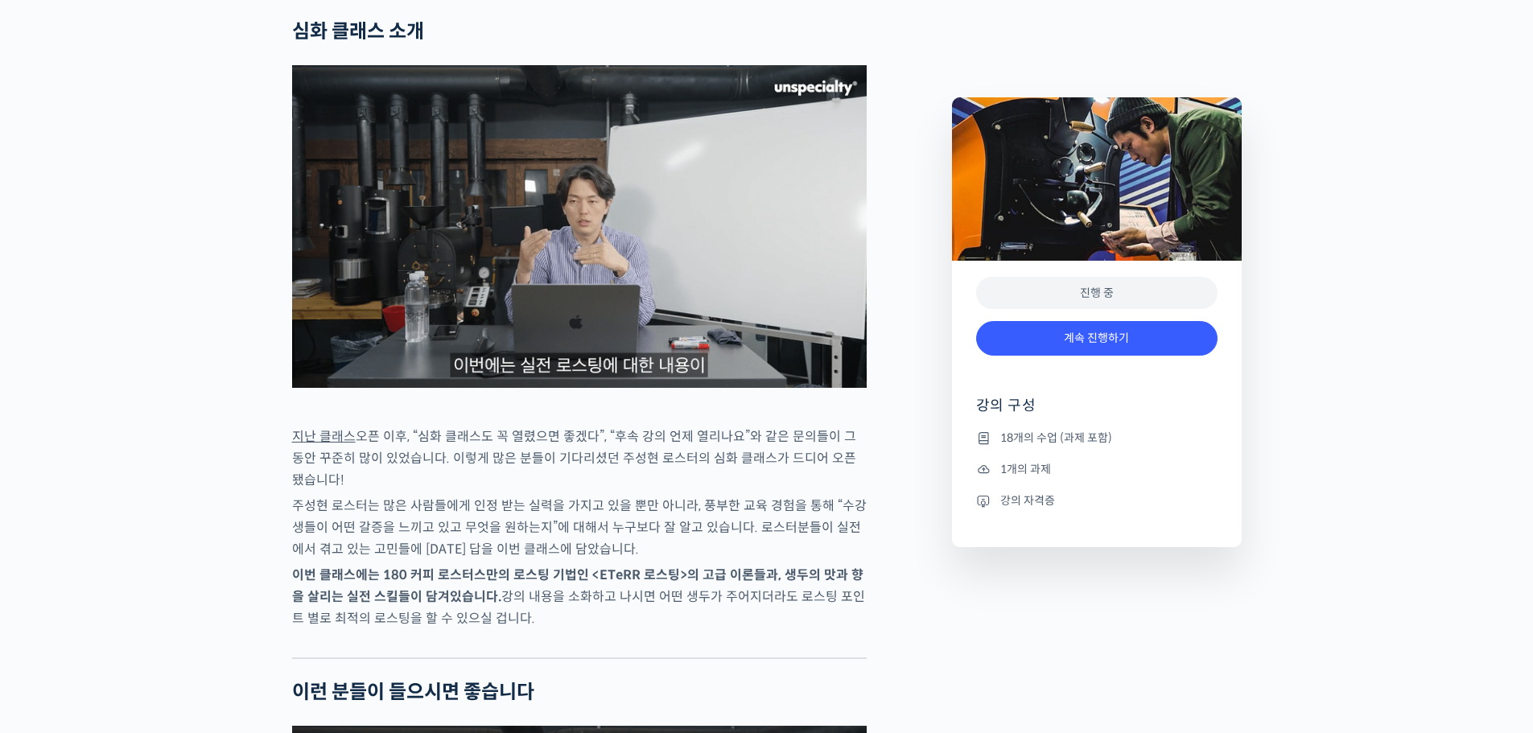
scroll to position [2173, 0]
